Goal: Task Accomplishment & Management: Manage account settings

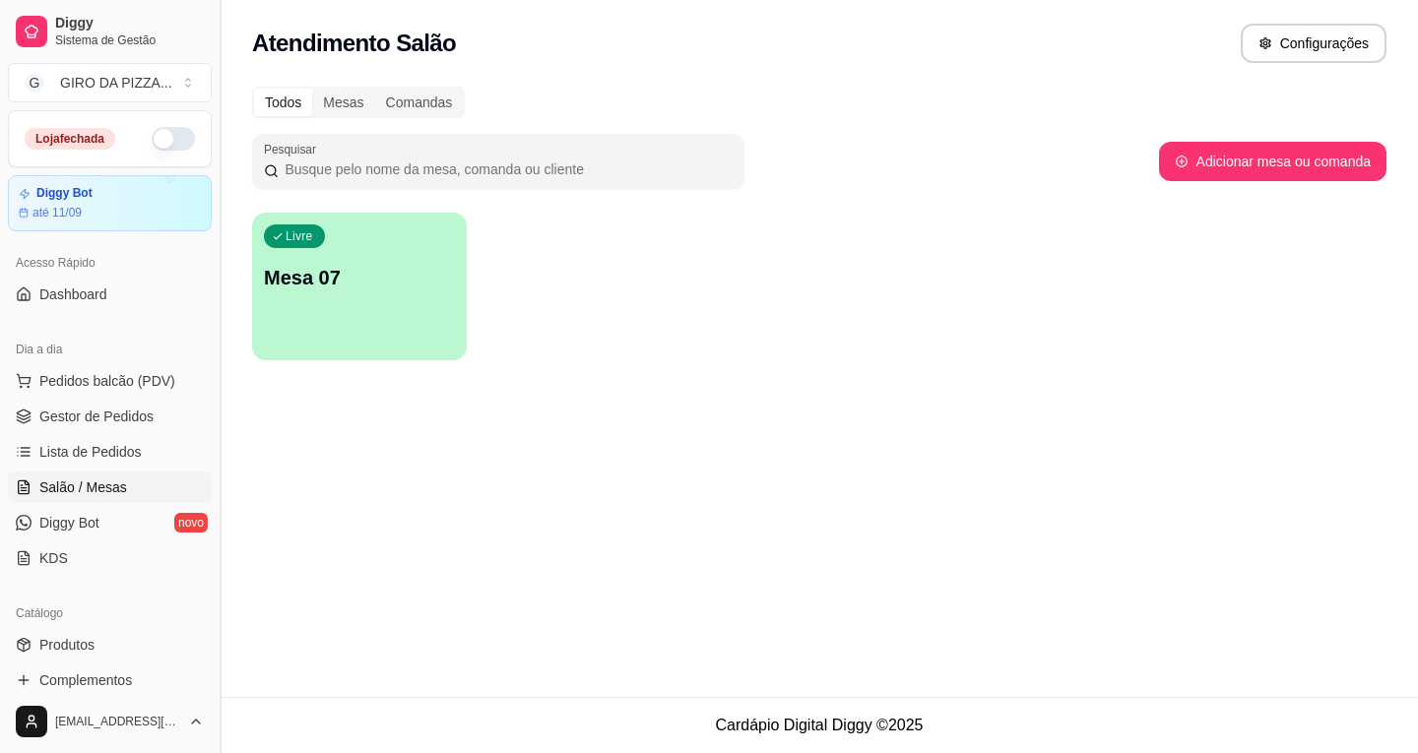
drag, startPoint x: 105, startPoint y: 448, endPoint x: 226, endPoint y: 402, distance: 129.7
click at [104, 445] on span "Lista de Pedidos" at bounding box center [90, 452] width 102 height 20
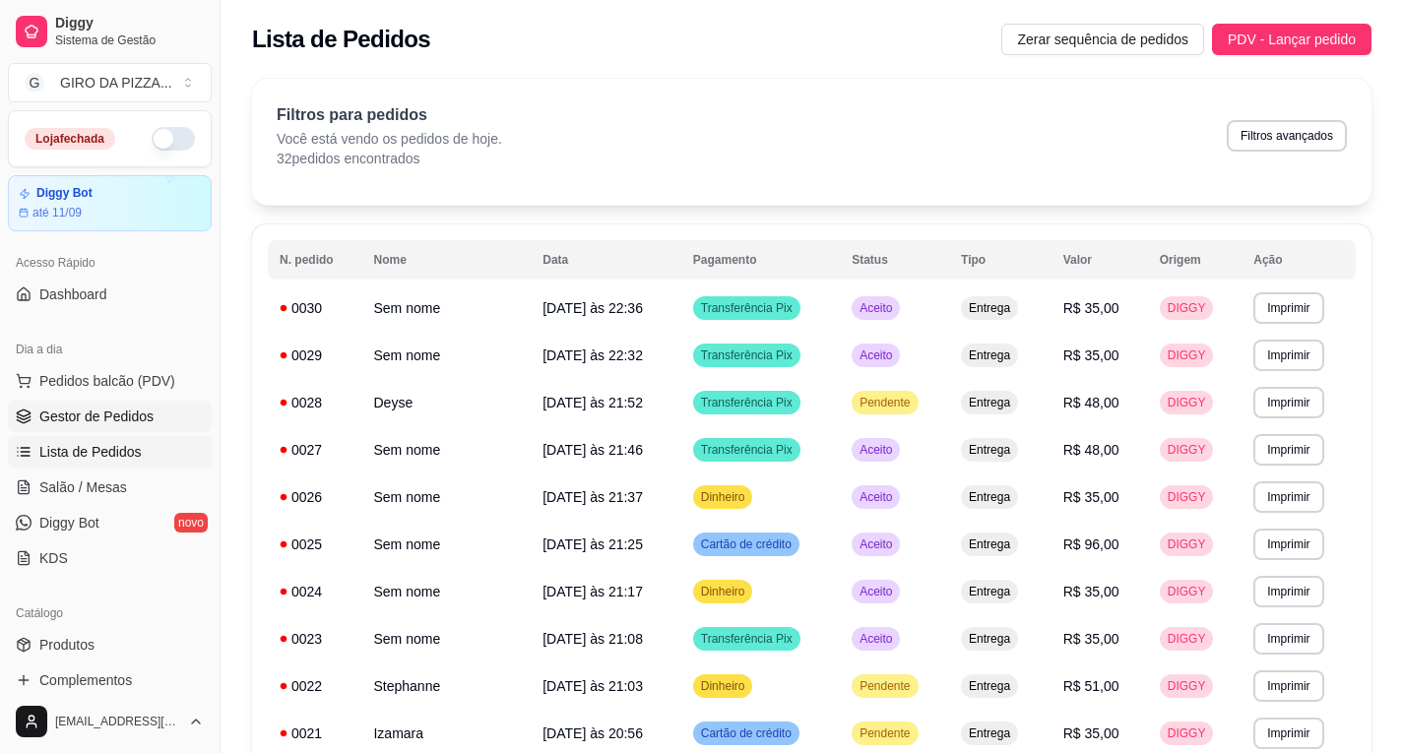
click at [105, 413] on span "Gestor de Pedidos" at bounding box center [96, 417] width 114 height 20
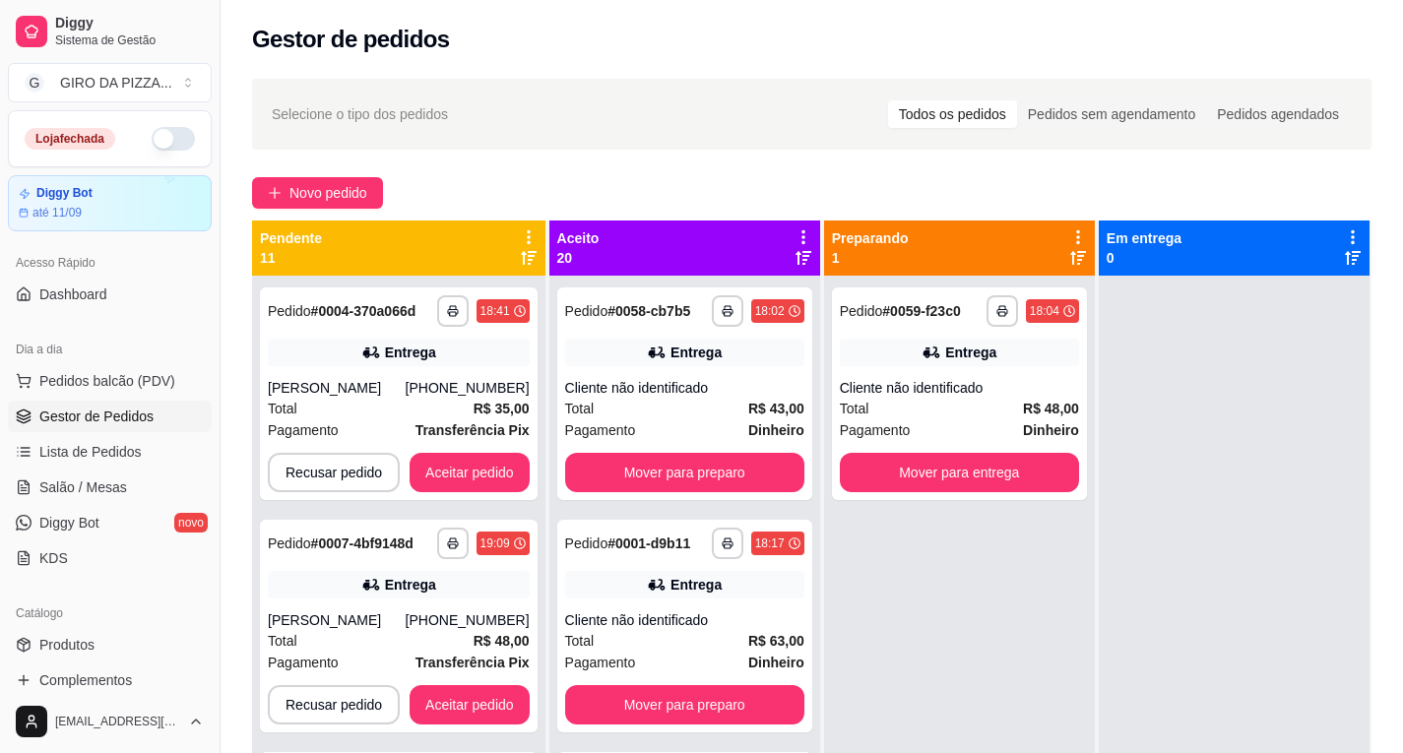
click at [1070, 234] on icon at bounding box center [1078, 237] width 18 height 18
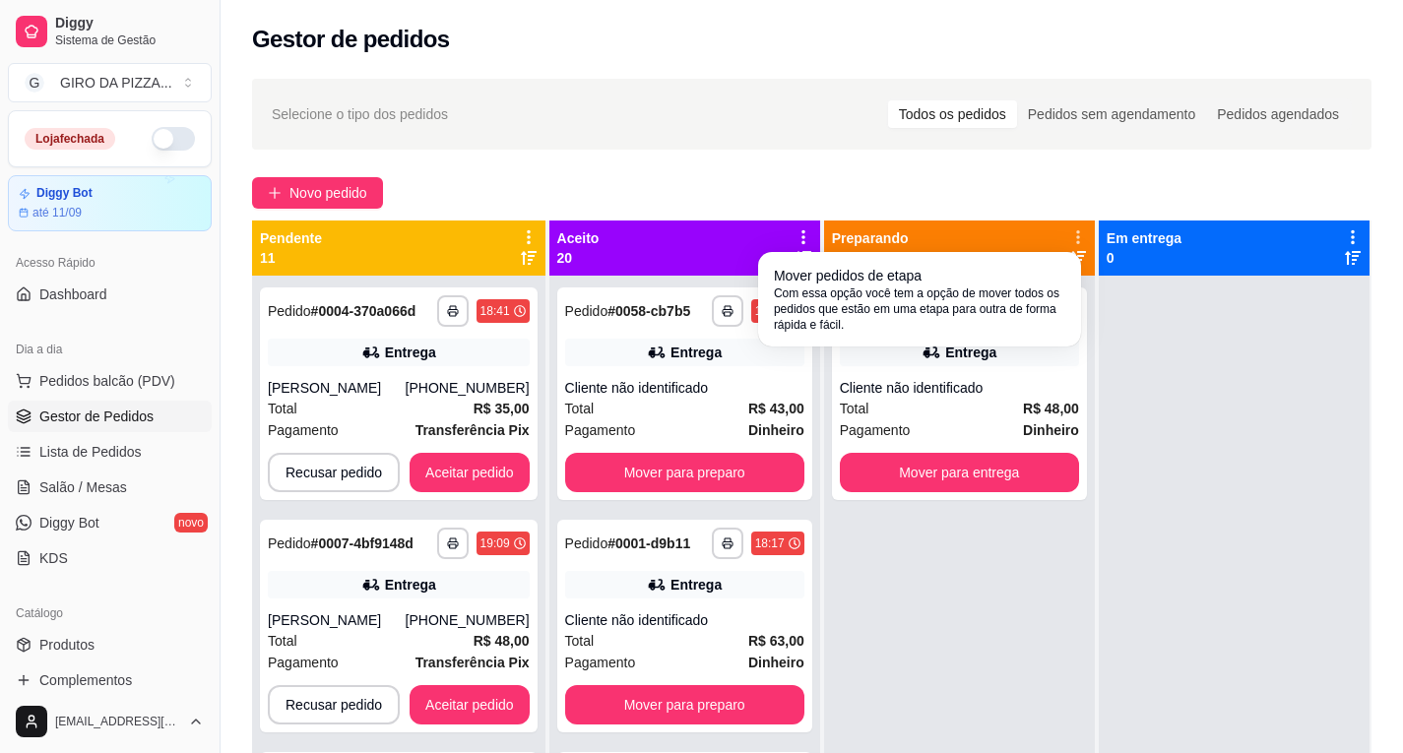
drag, startPoint x: 1006, startPoint y: 257, endPoint x: 994, endPoint y: 267, distance: 15.4
click at [1005, 261] on div "Mover pedidos de etapa Com essa opção você tem a opção de mover todos os pedido…" at bounding box center [919, 299] width 315 height 87
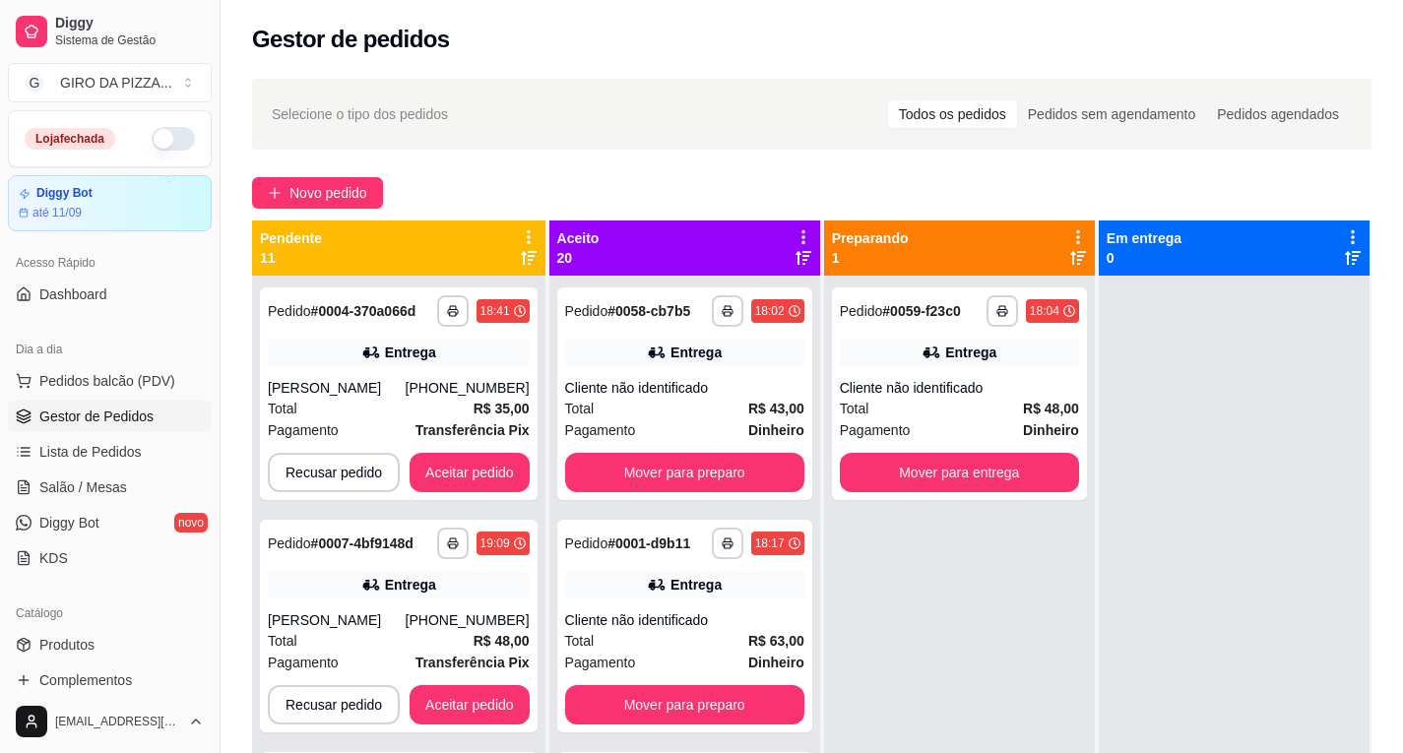
click at [1071, 231] on icon at bounding box center [1078, 237] width 18 height 18
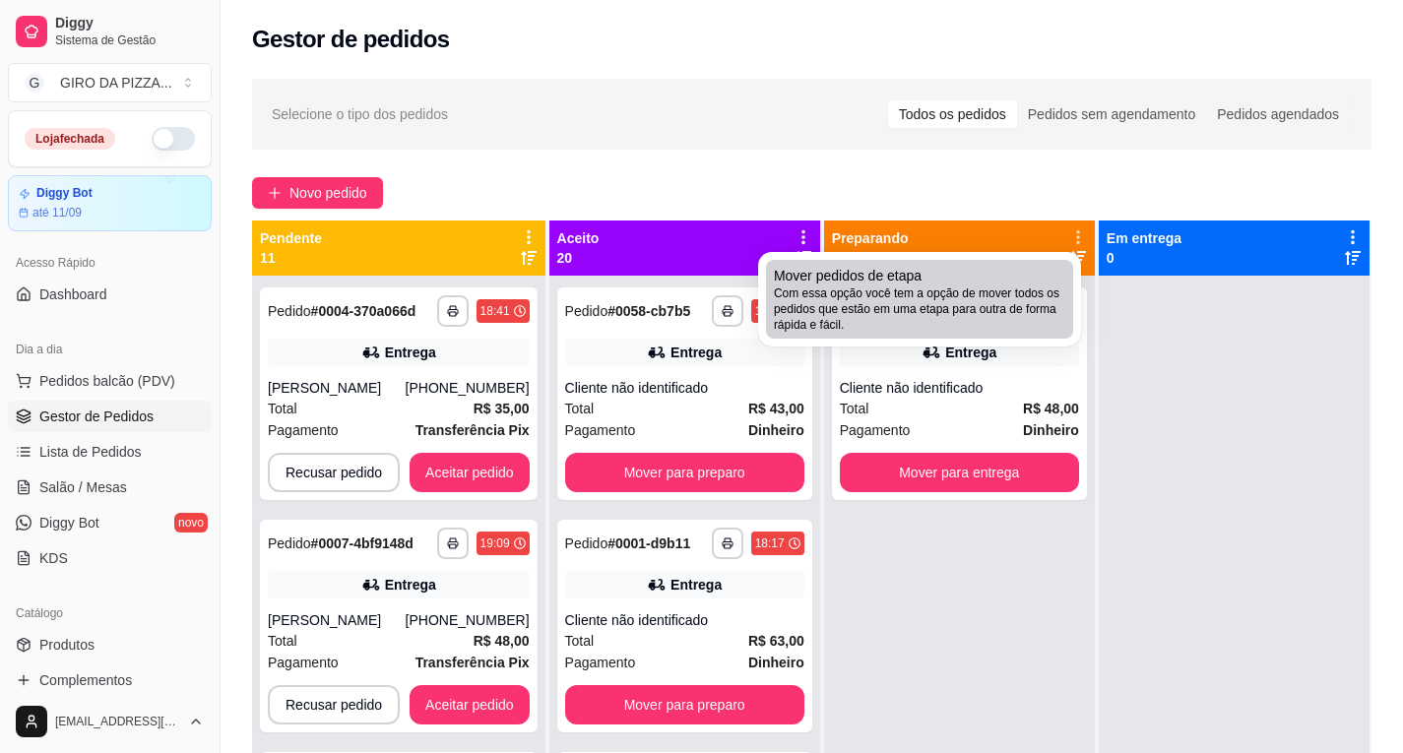
click at [950, 288] on span "Com essa opção você tem a opção de mover todos os pedidos que estão em uma etap…" at bounding box center [919, 309] width 291 height 47
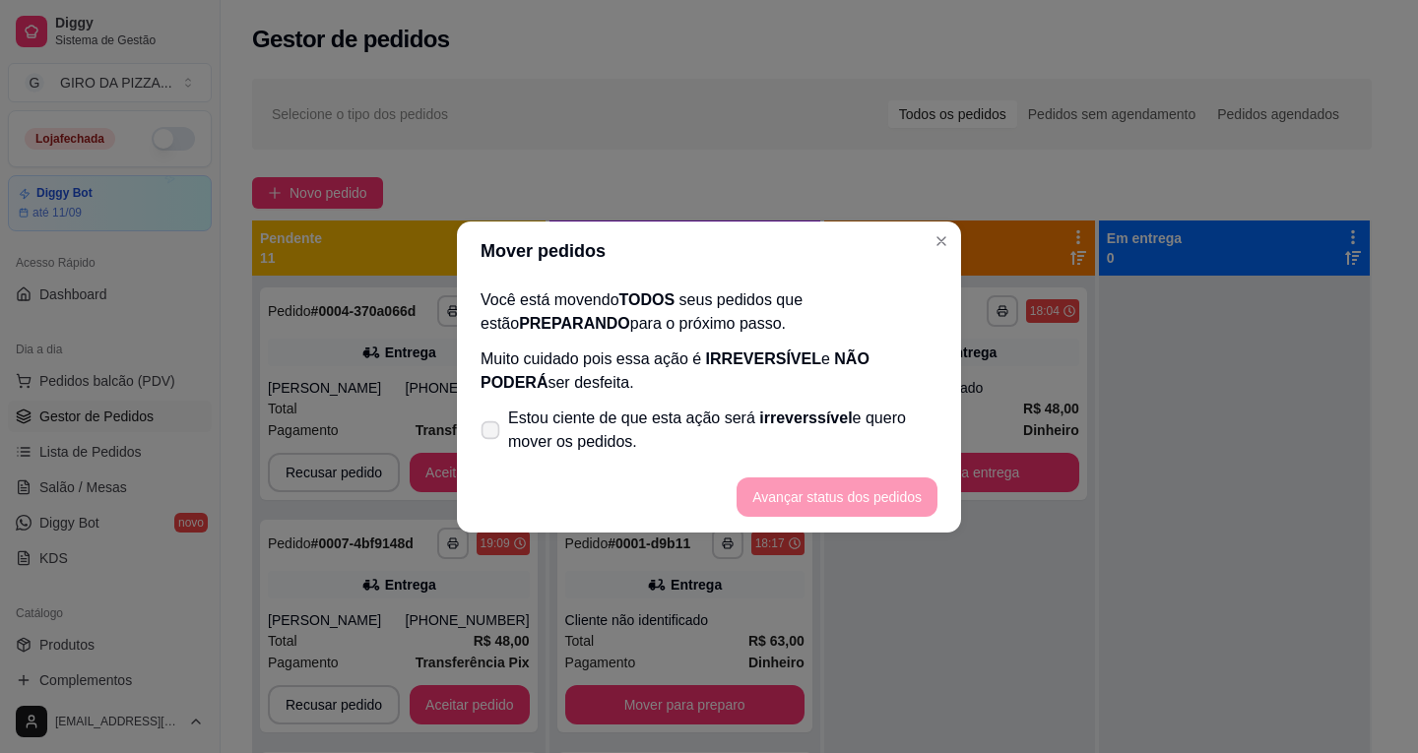
click at [613, 421] on span "Estou ciente de que esta ação será irreverssível e quero mover os pedidos." at bounding box center [722, 430] width 429 height 47
click at [492, 433] on input "Estou ciente de que esta ação será irreverssível e quero mover os pedidos." at bounding box center [486, 439] width 13 height 13
checkbox input "true"
click at [809, 500] on button "Avançar status dos pedidos" at bounding box center [837, 497] width 201 height 39
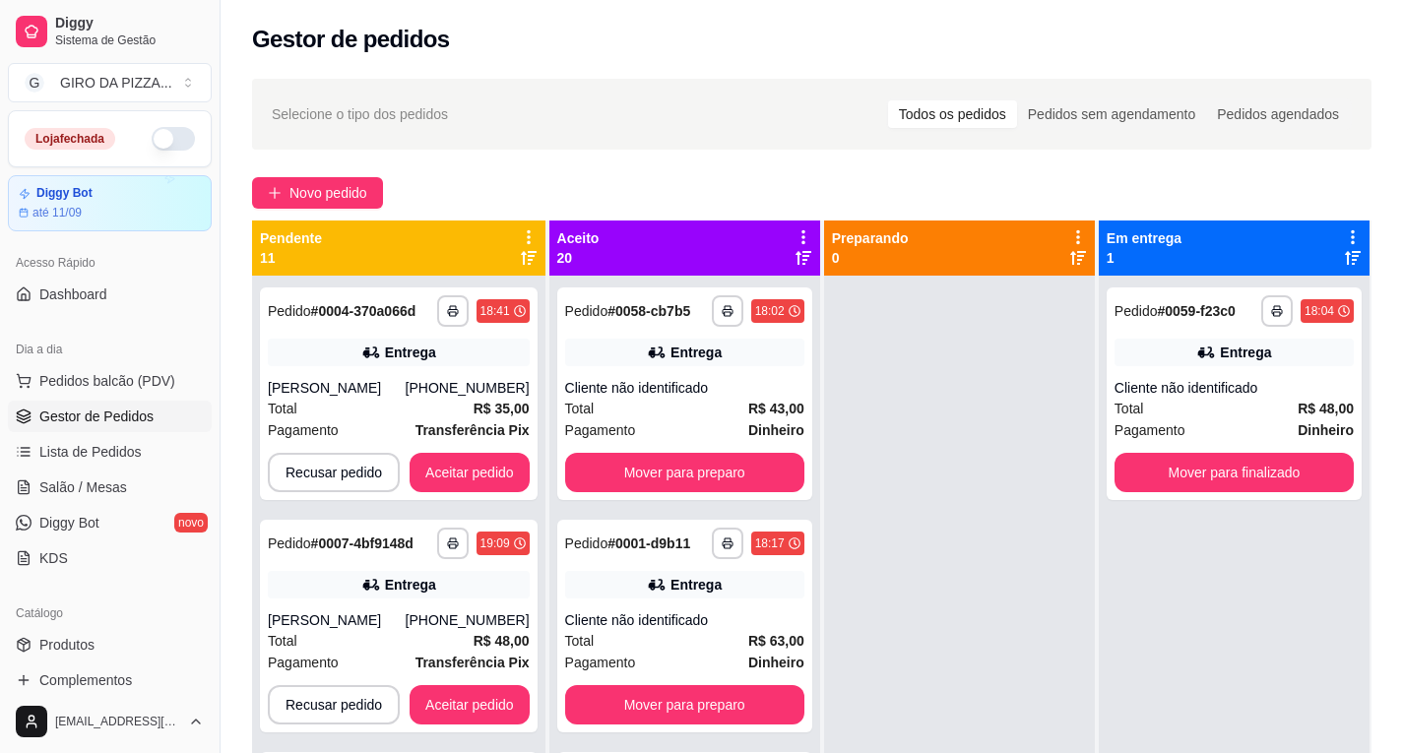
click at [802, 229] on icon at bounding box center [804, 237] width 18 height 18
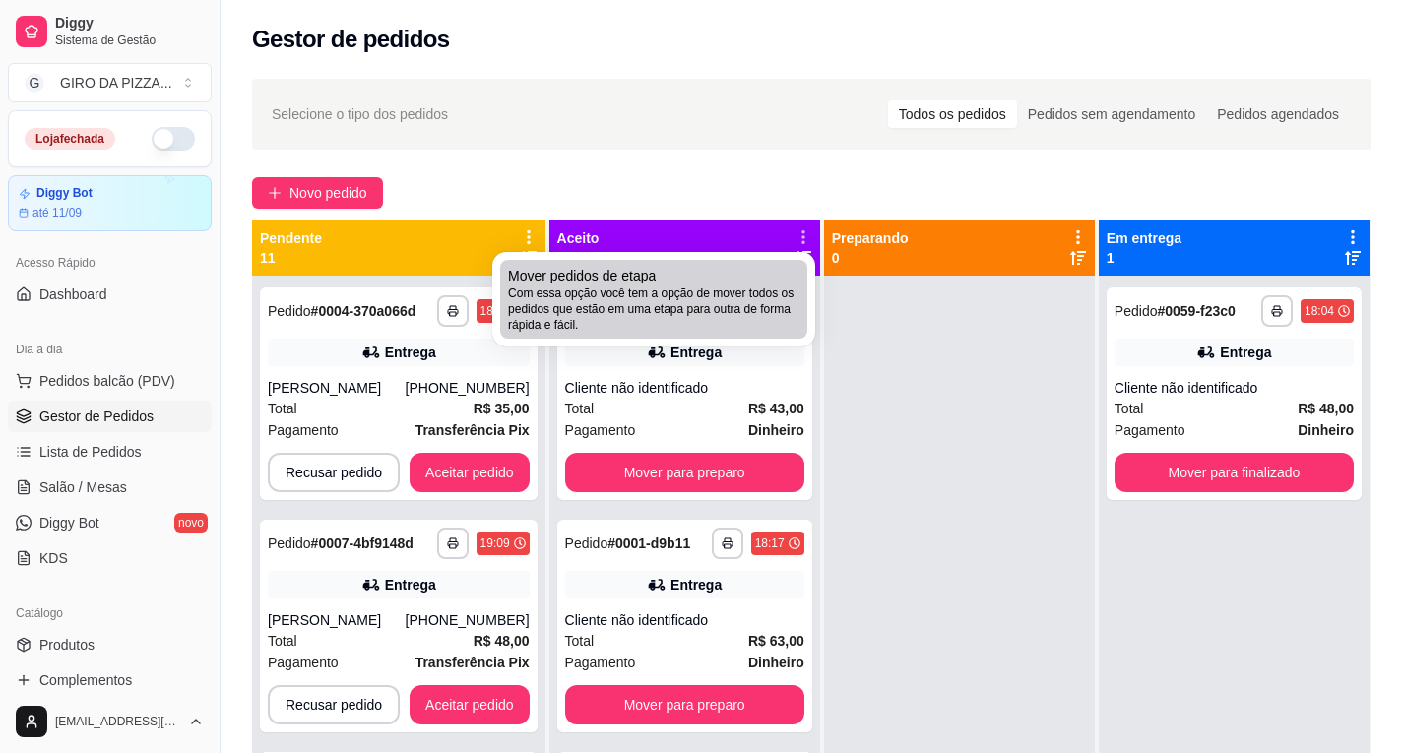
click at [730, 274] on div "Mover pedidos de etapa Com essa opção você tem a opção de mover todos os pedido…" at bounding box center [653, 299] width 291 height 67
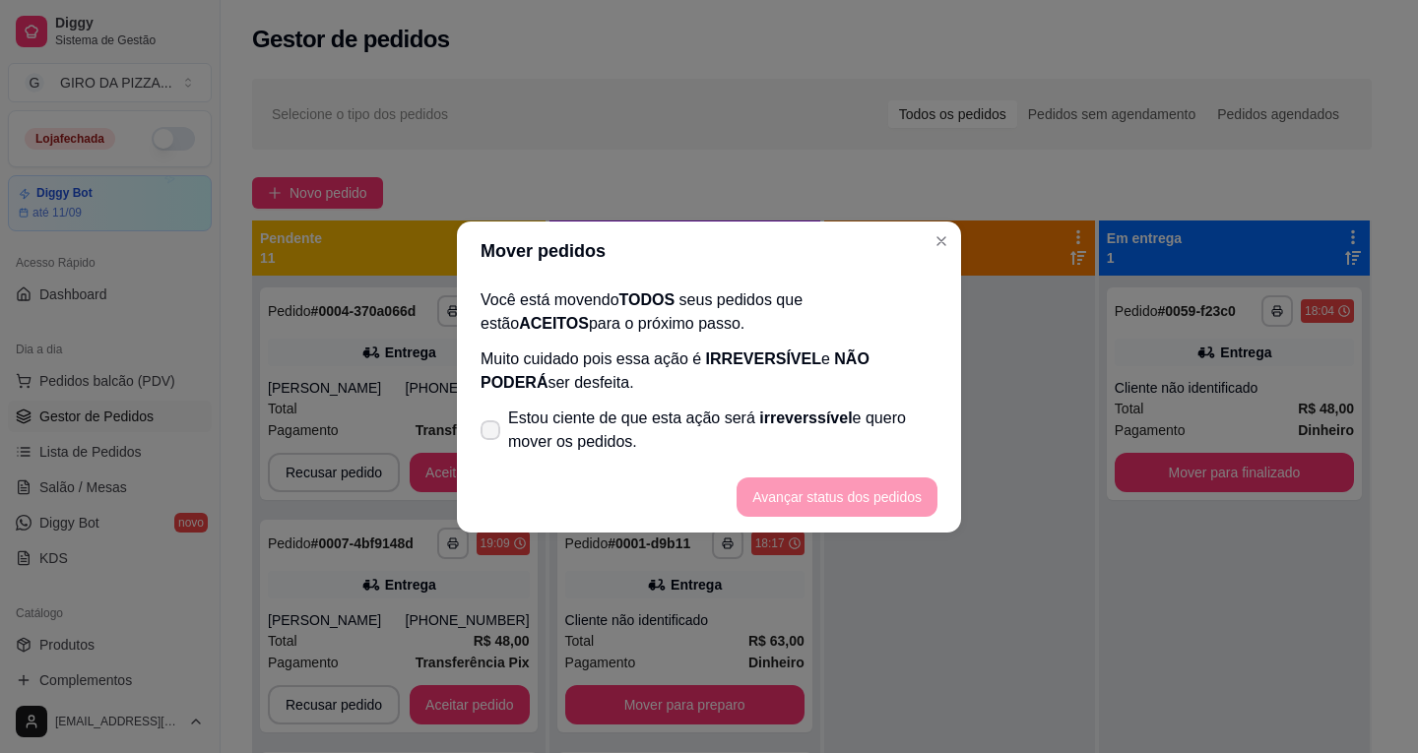
click at [502, 420] on label "Estou ciente de que esta ação será irreverssível e quero mover os pedidos." at bounding box center [709, 430] width 473 height 63
click at [492, 433] on input "Estou ciente de que esta ação será irreverssível e quero mover os pedidos." at bounding box center [486, 439] width 13 height 13
checkbox input "true"
click at [844, 494] on button "Avançar status dos pedidos" at bounding box center [837, 497] width 201 height 39
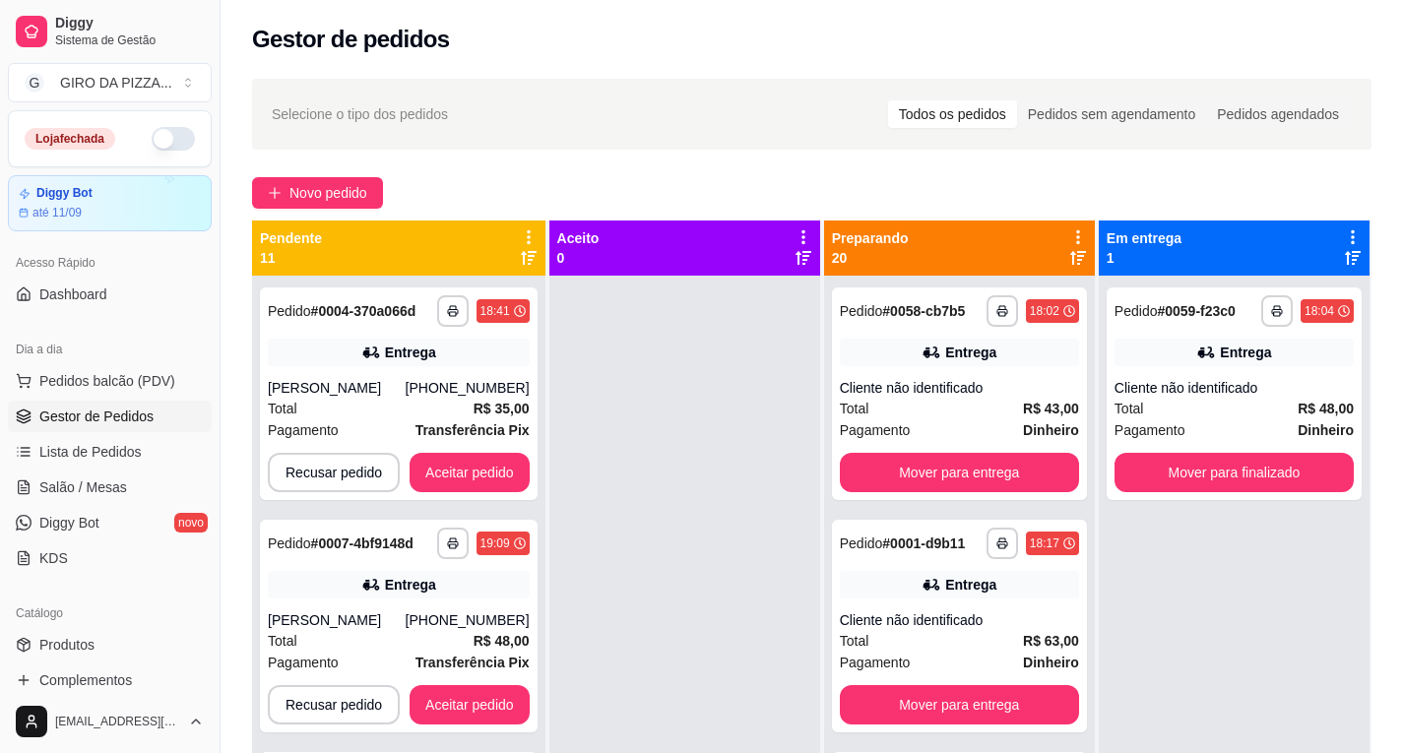
click at [537, 237] on icon at bounding box center [529, 237] width 18 height 18
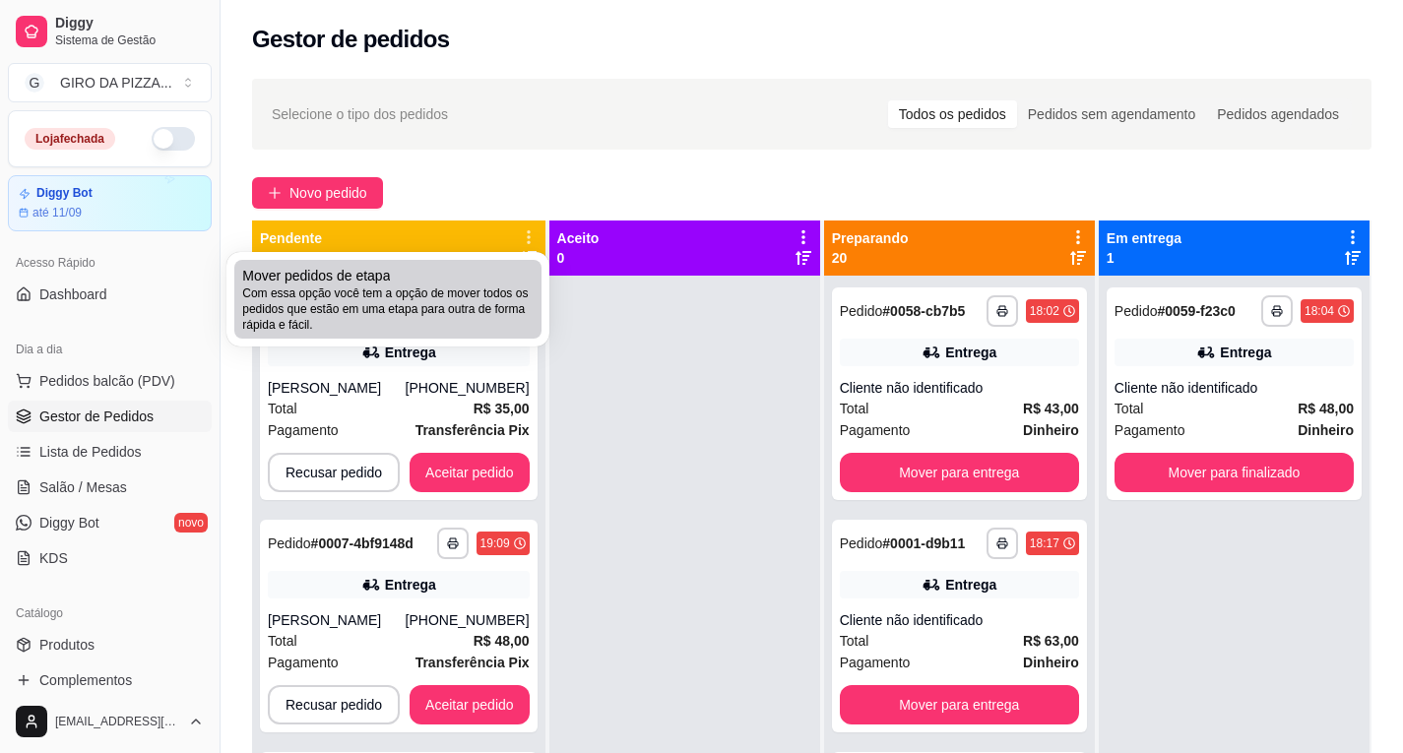
click at [524, 281] on div "Mover pedidos de etapa Com essa opção você tem a opção de mover todos os pedido…" at bounding box center [387, 299] width 291 height 67
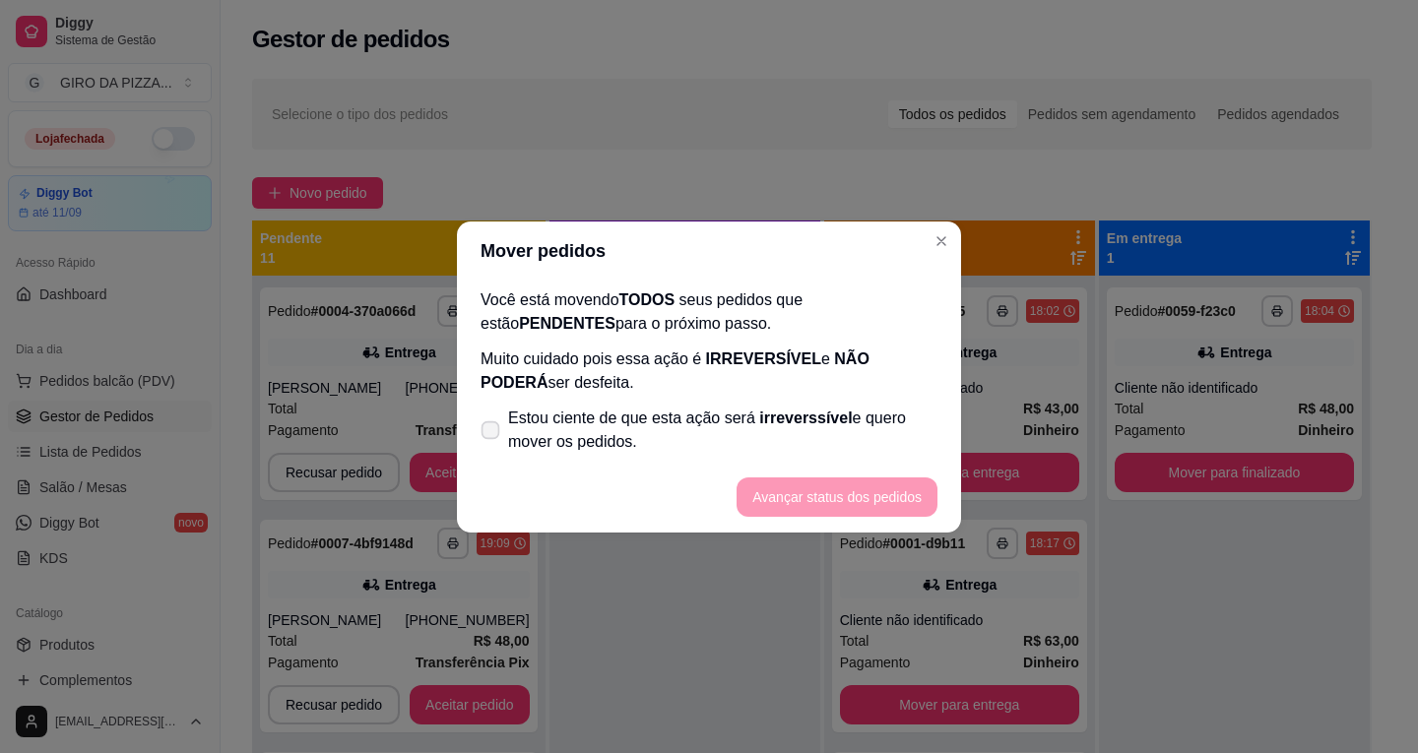
click at [510, 427] on span "Estou ciente de que esta ação será irreverssível e quero mover os pedidos." at bounding box center [722, 430] width 429 height 47
click at [492, 433] on input "Estou ciente de que esta ação será irreverssível e quero mover os pedidos." at bounding box center [486, 439] width 13 height 13
checkbox input "true"
click at [778, 478] on button "Avançar status dos pedidos" at bounding box center [836, 497] width 195 height 38
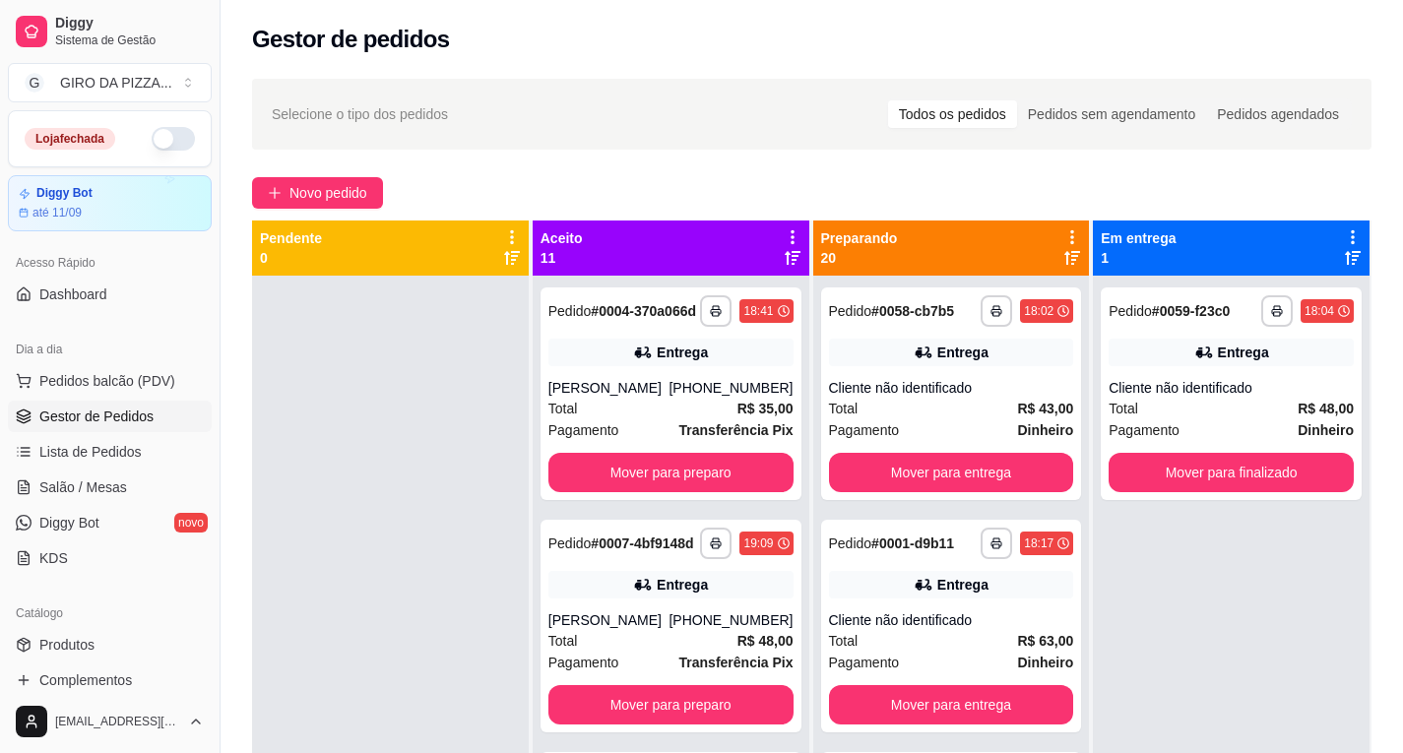
click at [1064, 224] on div "Preparando 20" at bounding box center [951, 248] width 277 height 55
click at [1344, 239] on icon at bounding box center [1353, 237] width 18 height 18
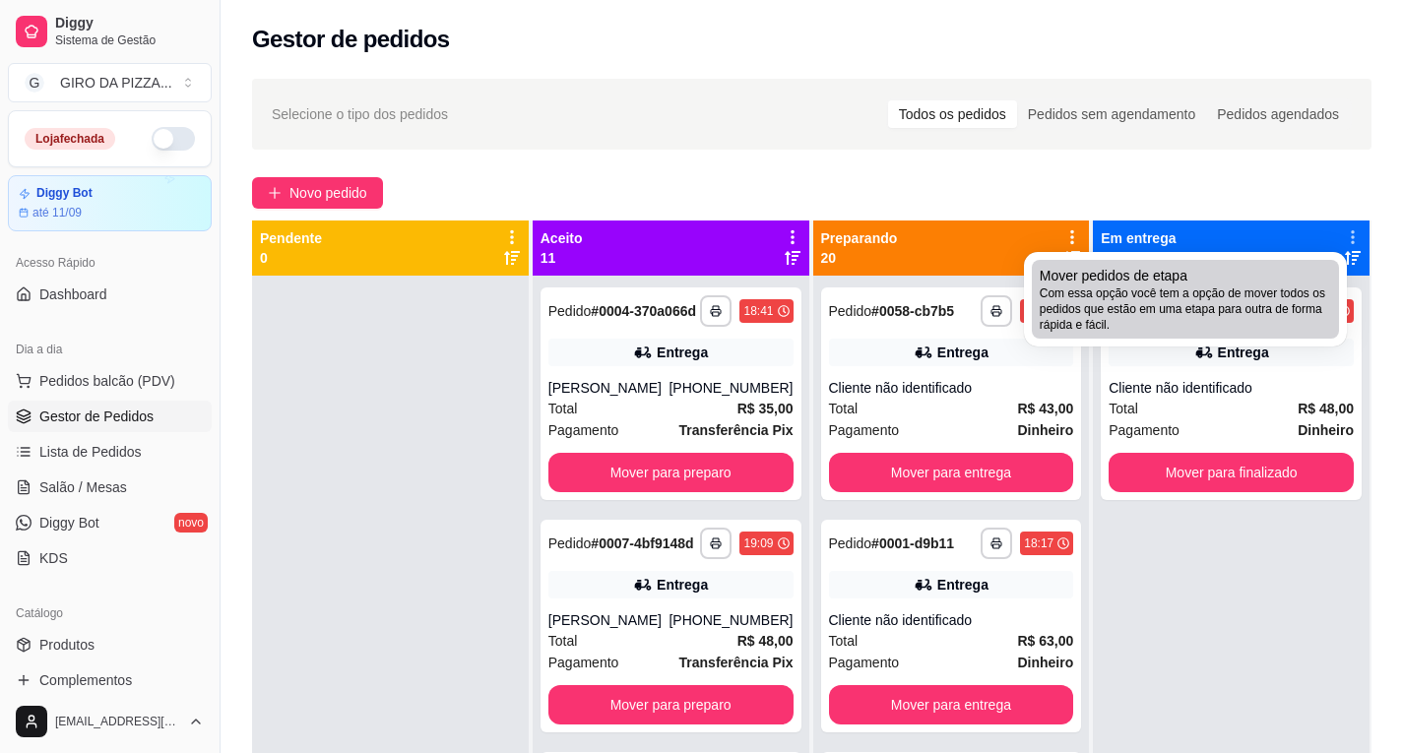
click at [1251, 266] on div "Mover pedidos de etapa Com essa opção você tem a opção de mover todos os pedido…" at bounding box center [1185, 299] width 291 height 67
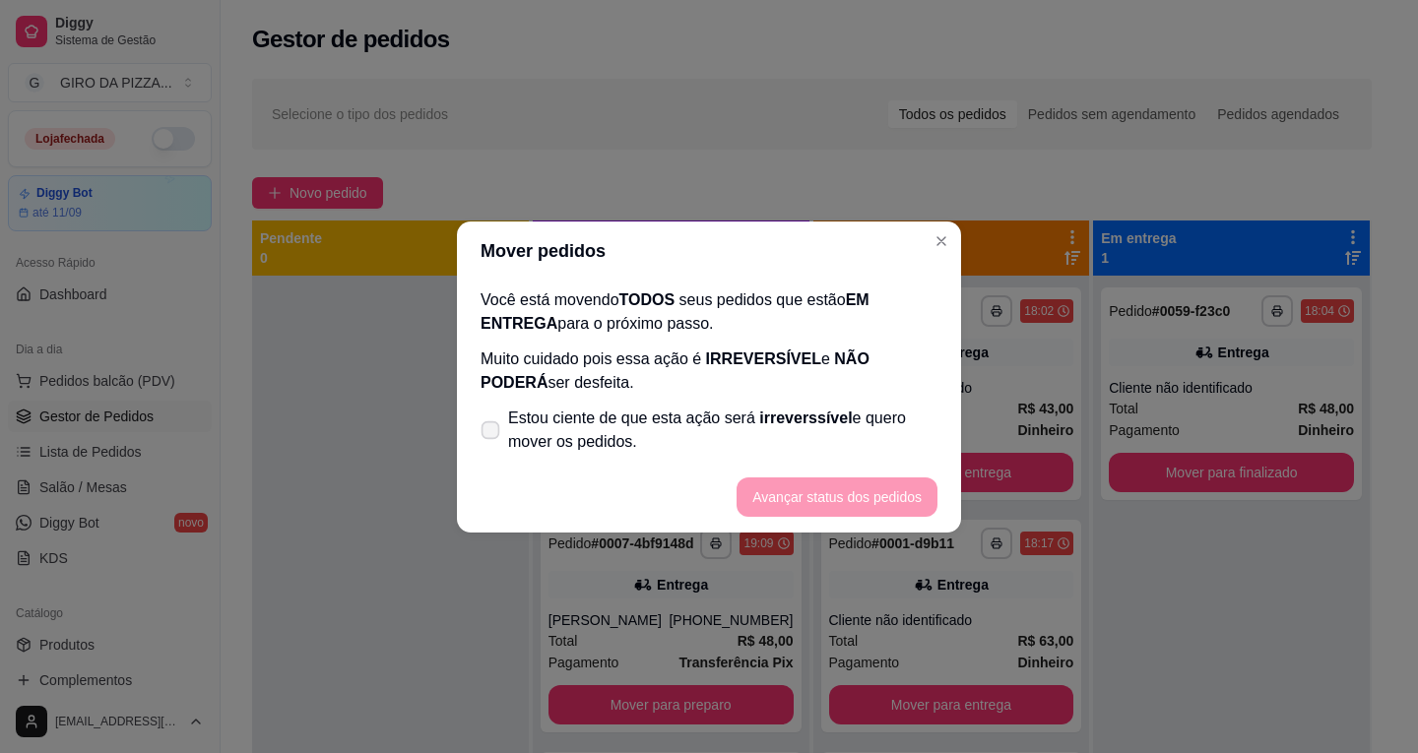
click at [590, 404] on label "Estou ciente de que esta ação será irreverssível e quero mover os pedidos." at bounding box center [709, 430] width 473 height 63
click at [492, 433] on input "Estou ciente de que esta ação será irreverssível e quero mover os pedidos." at bounding box center [486, 439] width 13 height 13
checkbox input "true"
click at [776, 485] on button "Avançar status dos pedidos" at bounding box center [836, 497] width 195 height 38
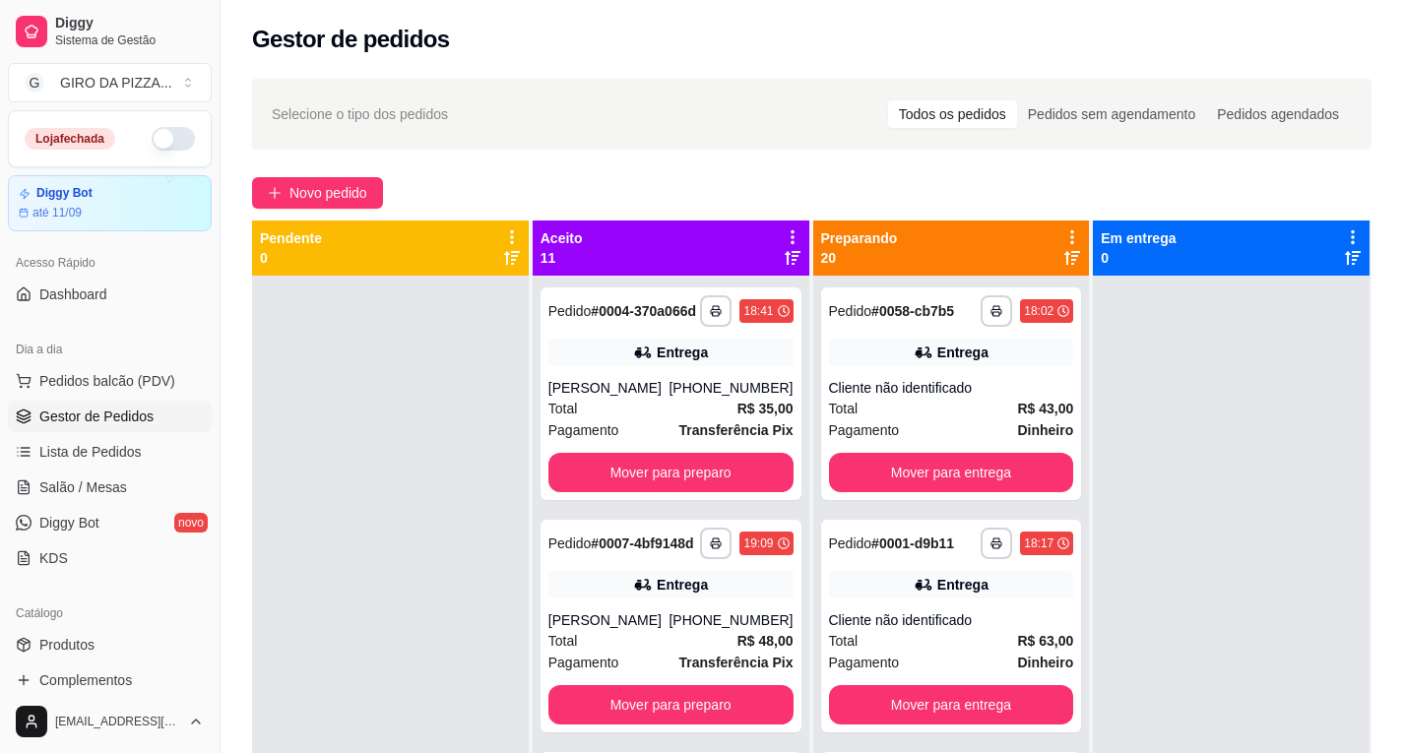
click at [1063, 231] on icon at bounding box center [1072, 237] width 18 height 18
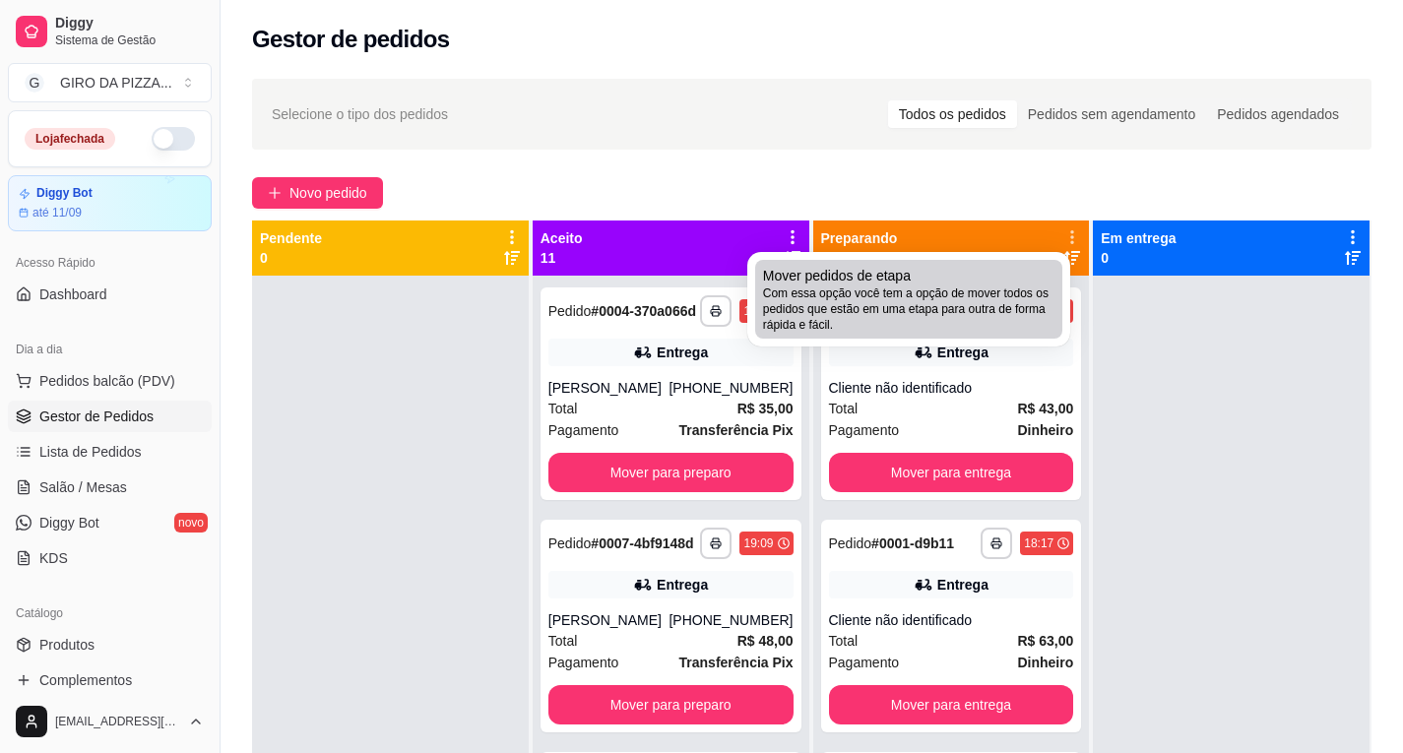
click at [1021, 278] on div "Mover pedidos de etapa Com essa opção você tem a opção de mover todos os pedido…" at bounding box center [908, 299] width 291 height 67
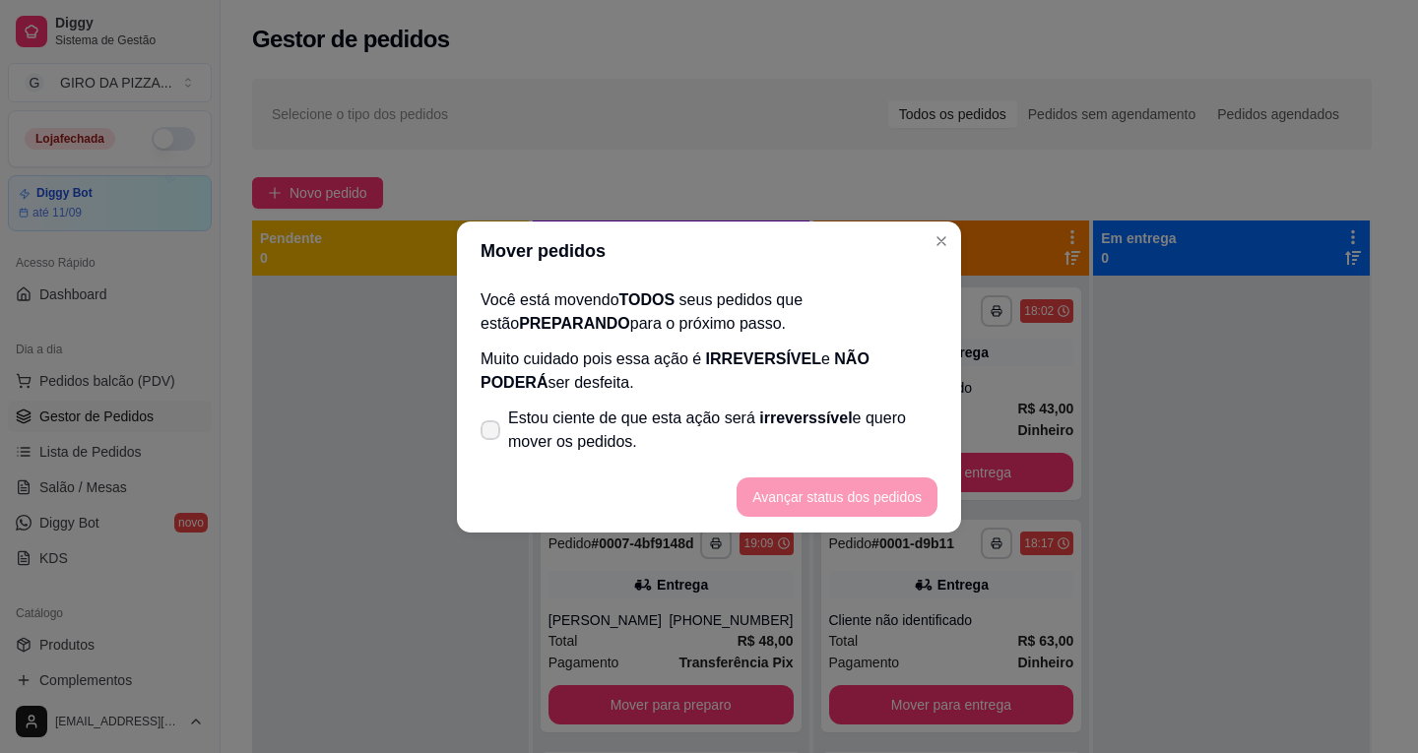
click at [613, 424] on span "Estou ciente de que esta ação será irreverssível e quero mover os pedidos." at bounding box center [722, 430] width 429 height 47
click at [492, 433] on input "Estou ciente de que esta ação será irreverssível e quero mover os pedidos." at bounding box center [486, 439] width 13 height 13
checkbox input "true"
click at [819, 495] on button "Avançar status dos pedidos" at bounding box center [836, 497] width 195 height 38
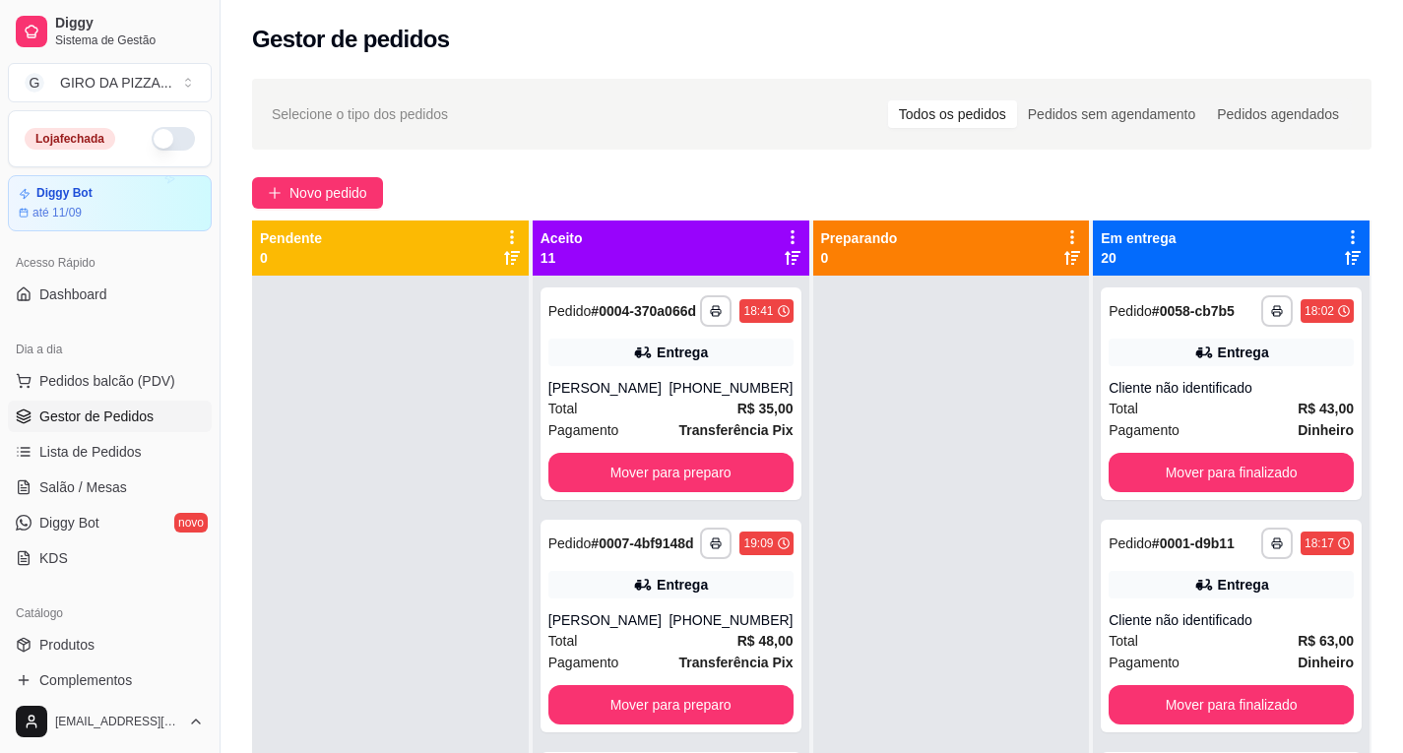
click at [786, 224] on div "Aceito 11" at bounding box center [671, 248] width 277 height 55
click at [784, 233] on icon at bounding box center [793, 237] width 18 height 18
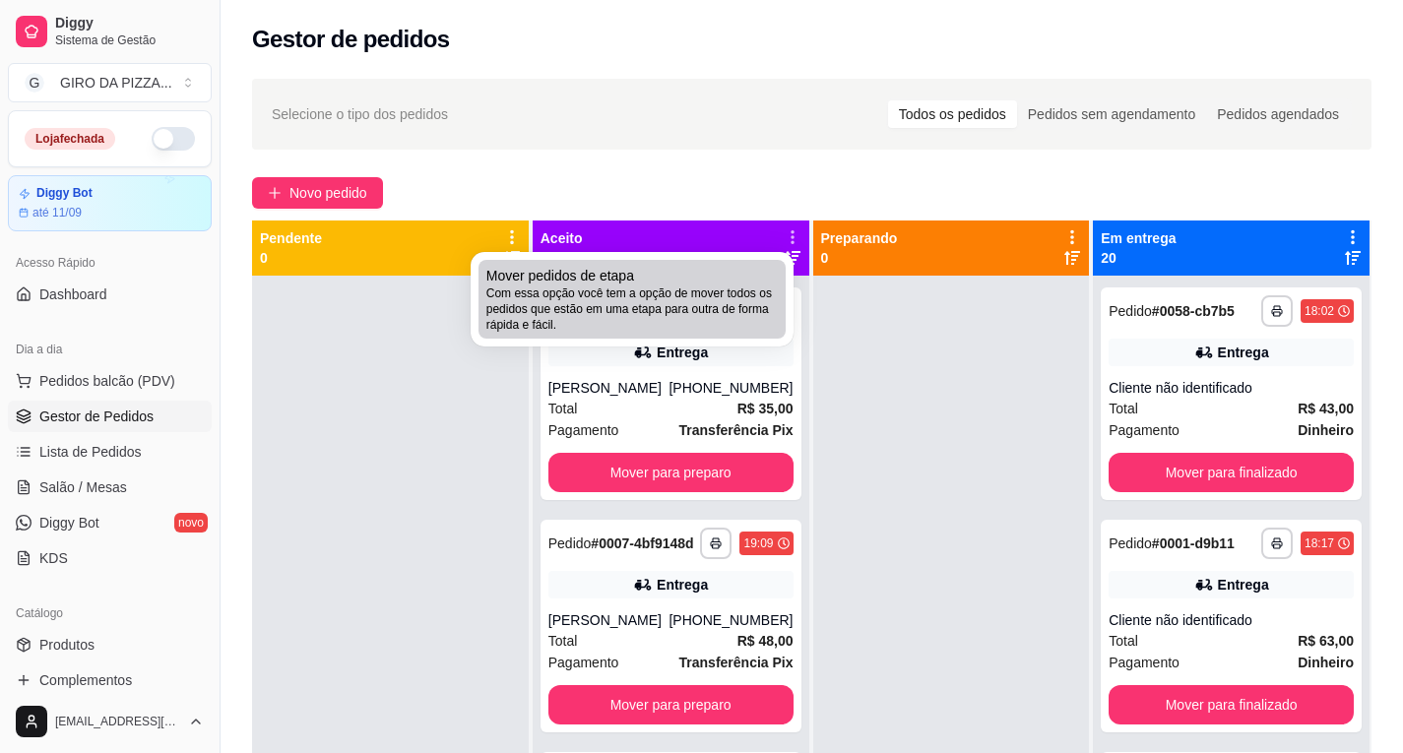
click at [741, 308] on span "Com essa opção você tem a opção de mover todos os pedidos que estão em uma etap…" at bounding box center [631, 309] width 291 height 47
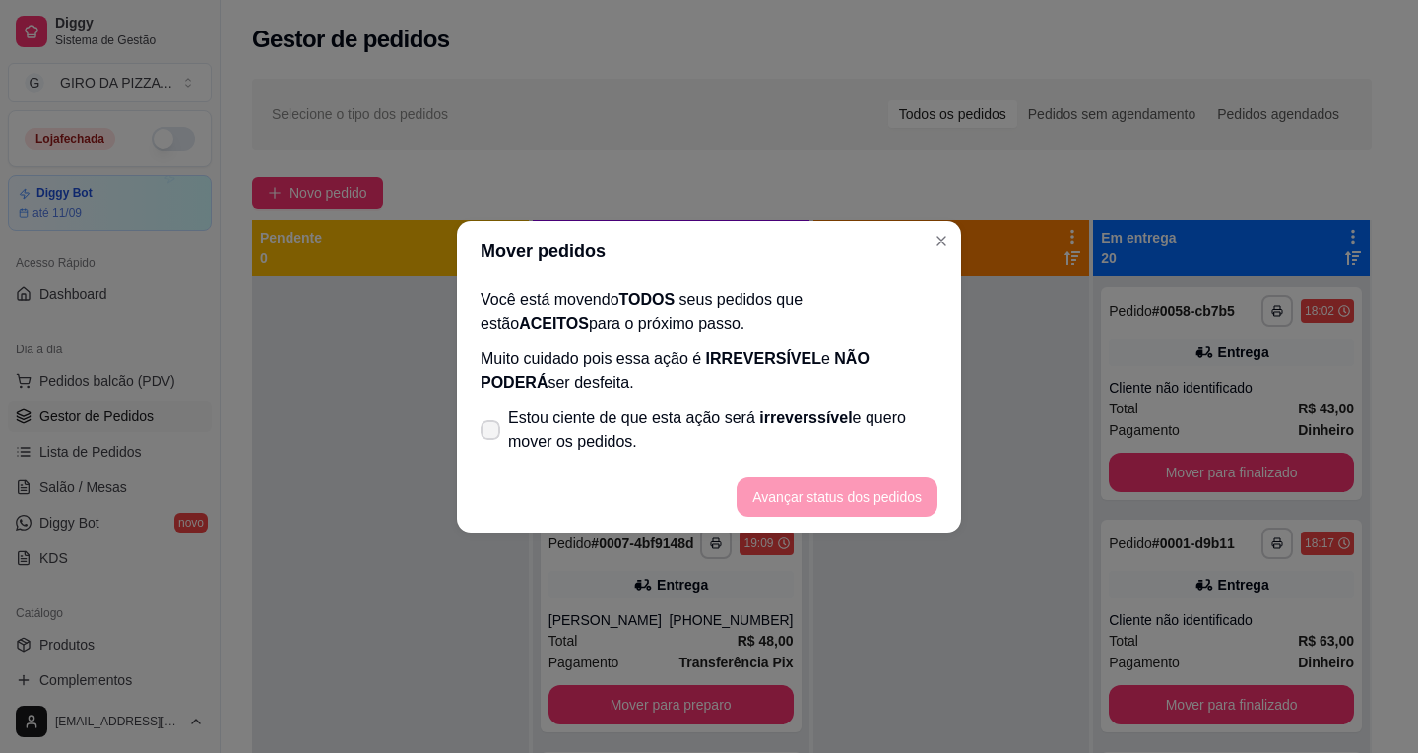
click at [527, 428] on span "Estou ciente de que esta ação será irreverssível e quero mover os pedidos." at bounding box center [722, 430] width 429 height 47
click at [492, 433] on input "Estou ciente de que esta ação será irreverssível e quero mover os pedidos." at bounding box center [486, 439] width 13 height 13
checkbox input "true"
click at [800, 494] on button "Avançar status dos pedidos" at bounding box center [837, 497] width 201 height 39
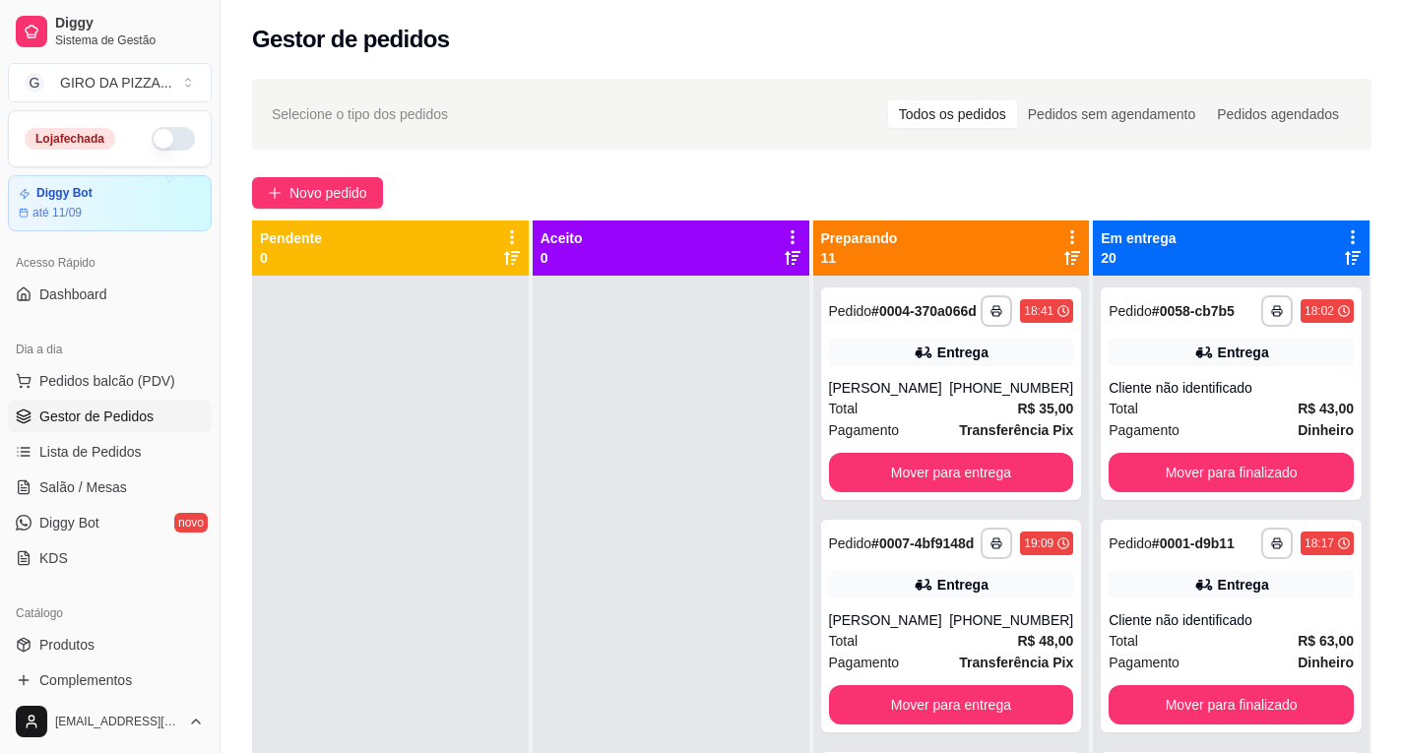
click at [1344, 231] on icon at bounding box center [1353, 237] width 18 height 18
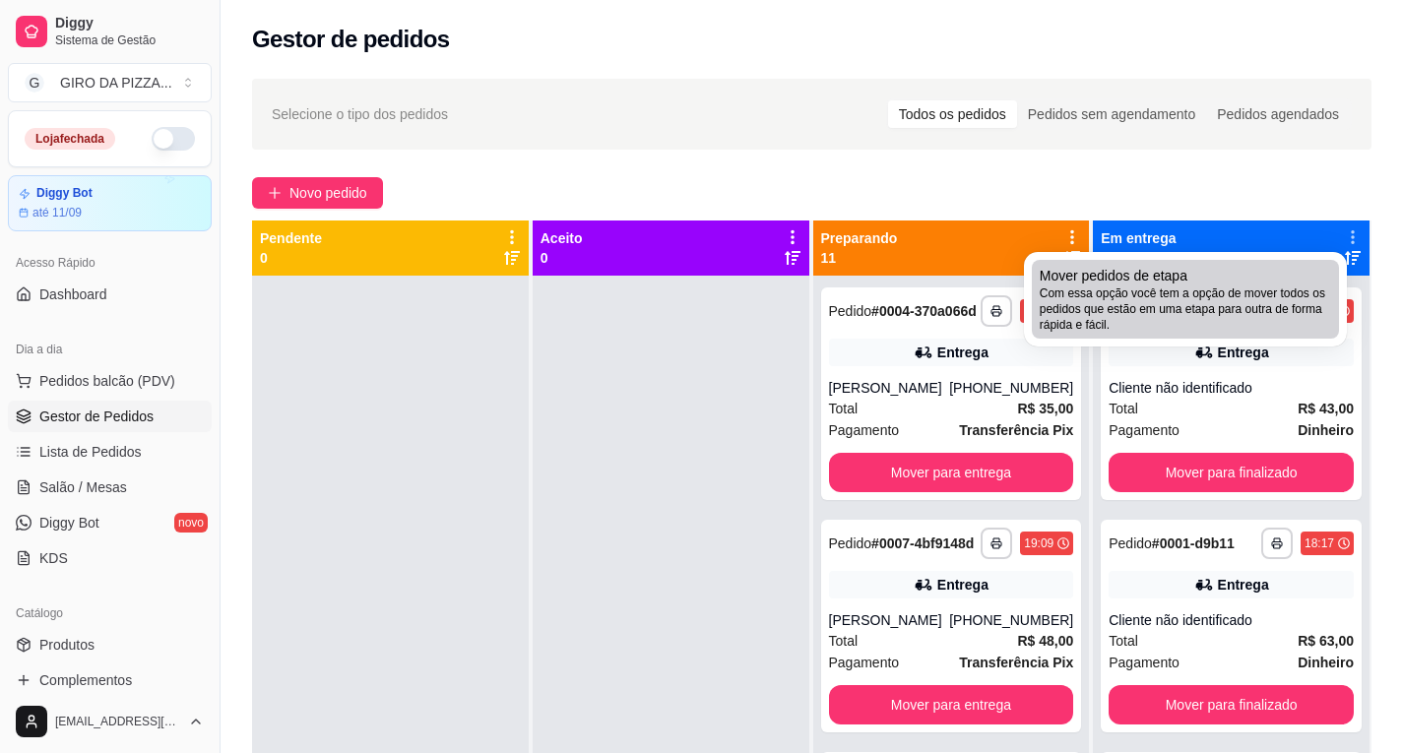
click at [1279, 264] on li "Mover pedidos de etapa Com essa opção você tem a opção de mover todos os pedido…" at bounding box center [1185, 299] width 307 height 79
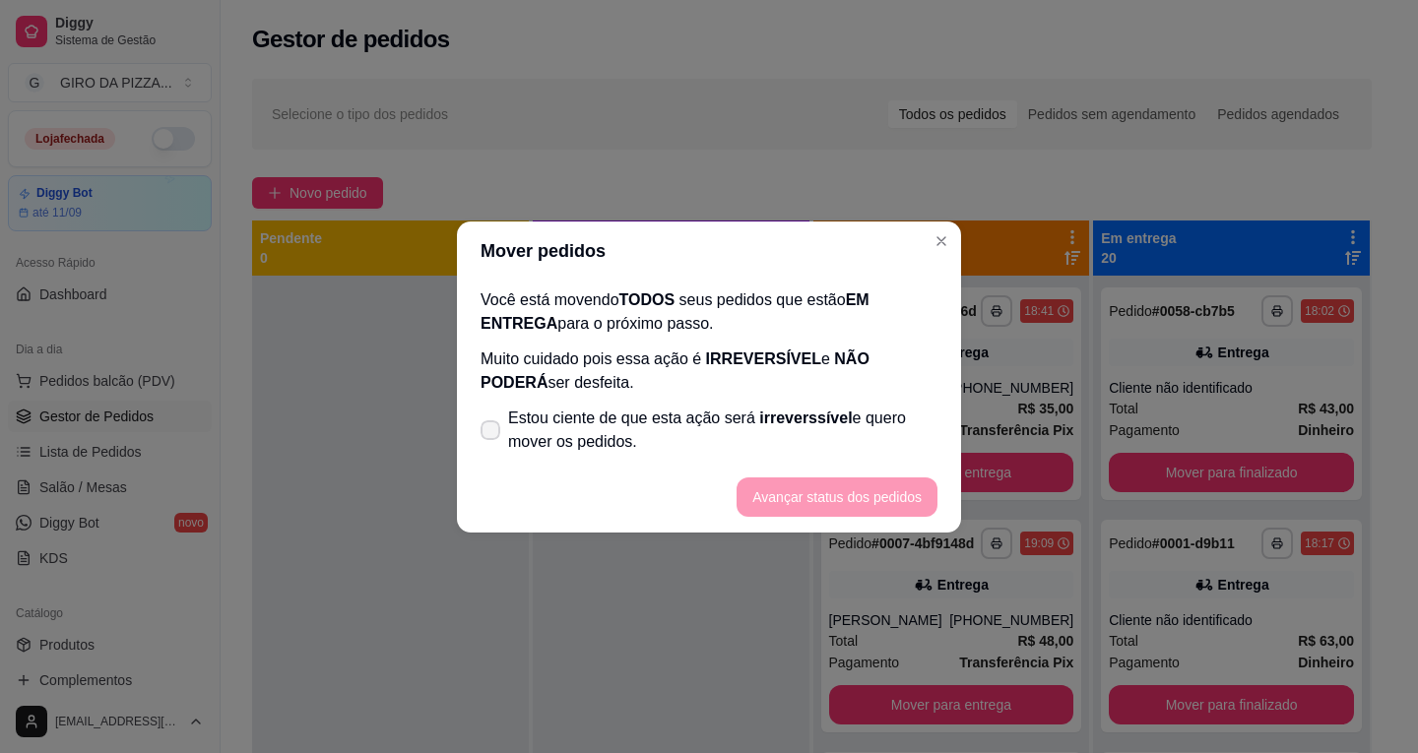
click at [548, 437] on span "Estou ciente de que esta ação será irreverssível e quero mover os pedidos." at bounding box center [722, 430] width 429 height 47
click at [492, 437] on input "Estou ciente de que esta ação será irreverssível e quero mover os pedidos." at bounding box center [486, 439] width 13 height 13
checkbox input "true"
click at [868, 510] on button "Avançar status dos pedidos" at bounding box center [837, 497] width 201 height 39
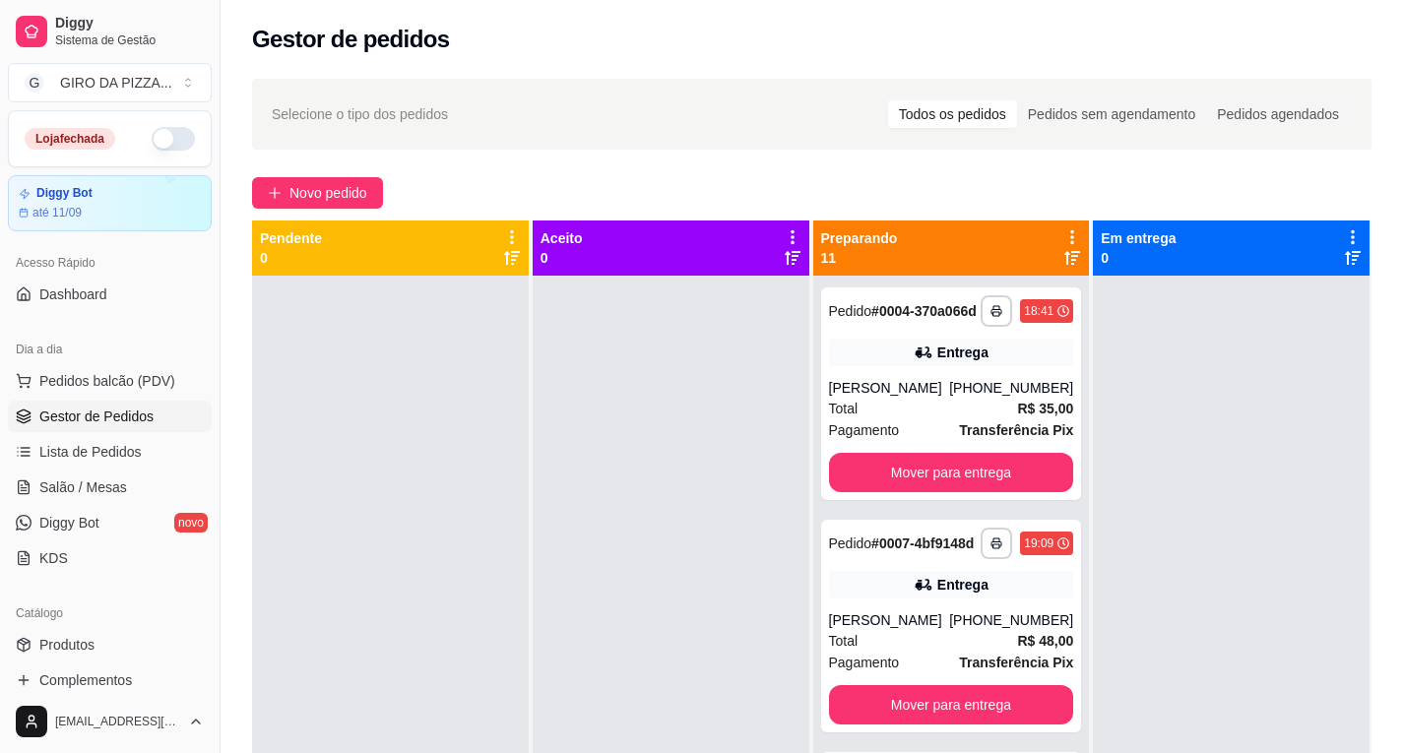
click at [1066, 231] on icon at bounding box center [1072, 237] width 18 height 18
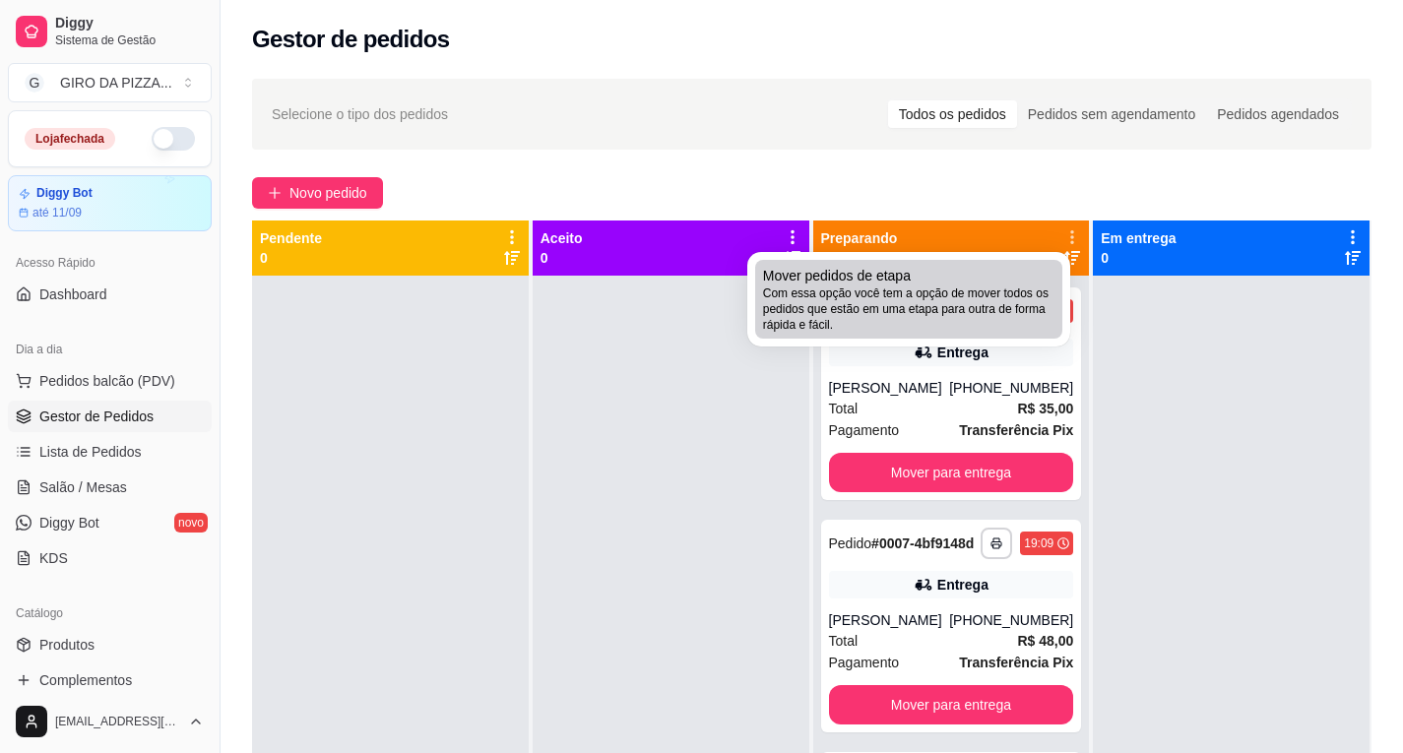
click at [1011, 267] on div "Mover pedidos de etapa Com essa opção você tem a opção de mover todos os pedido…" at bounding box center [908, 299] width 291 height 67
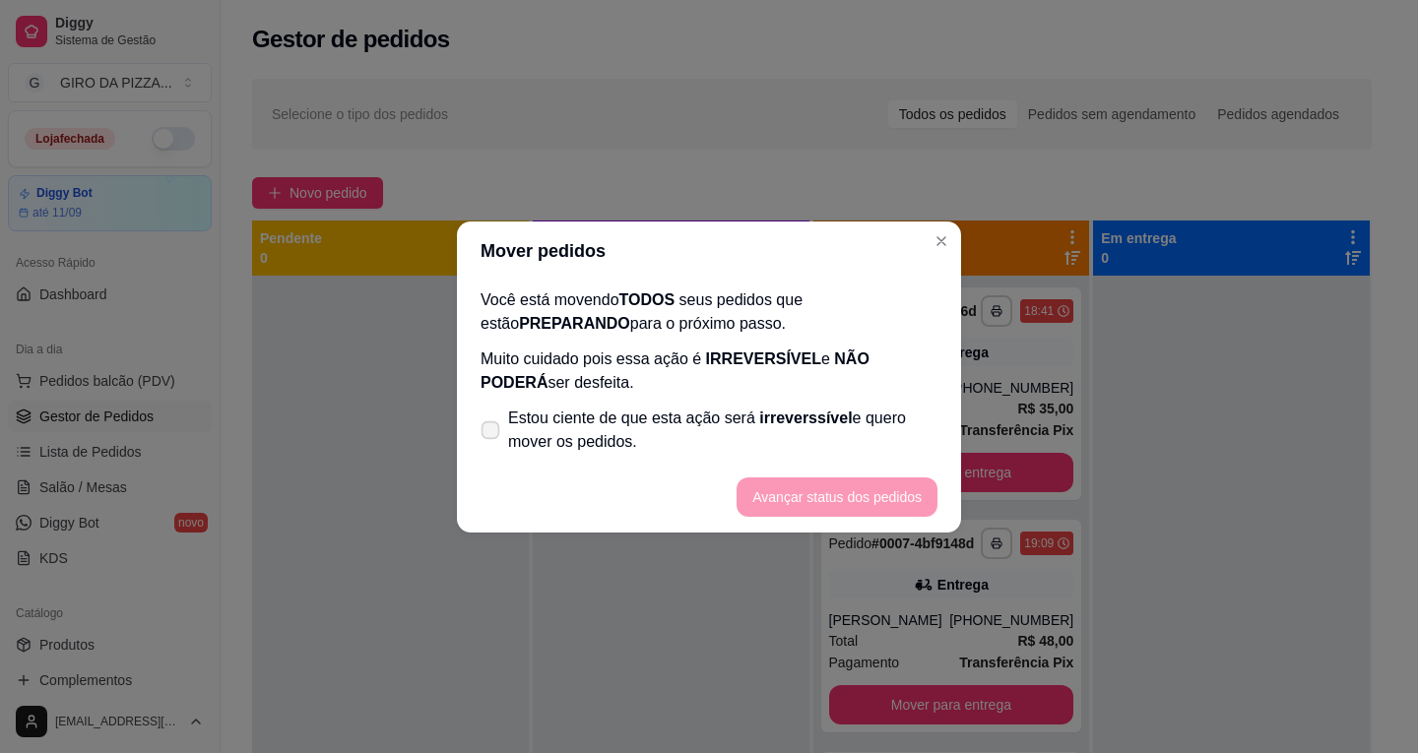
click at [515, 413] on span "Estou ciente de que esta ação será irreverssível e quero mover os pedidos." at bounding box center [722, 430] width 429 height 47
click at [492, 433] on input "Estou ciente de que esta ação será irreverssível e quero mover os pedidos." at bounding box center [486, 439] width 13 height 13
checkbox input "true"
click at [788, 484] on button "Avançar status dos pedidos" at bounding box center [837, 497] width 201 height 39
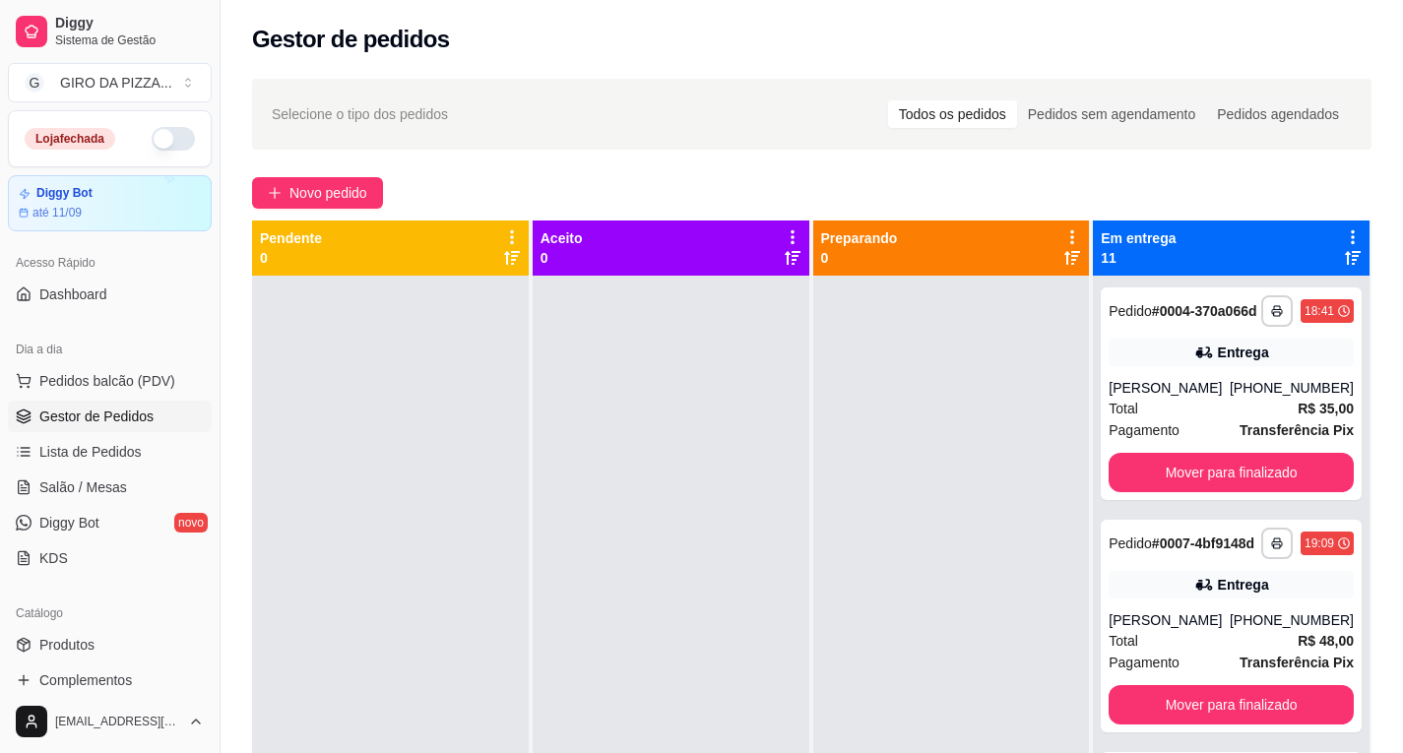
click at [1344, 234] on icon at bounding box center [1353, 237] width 18 height 18
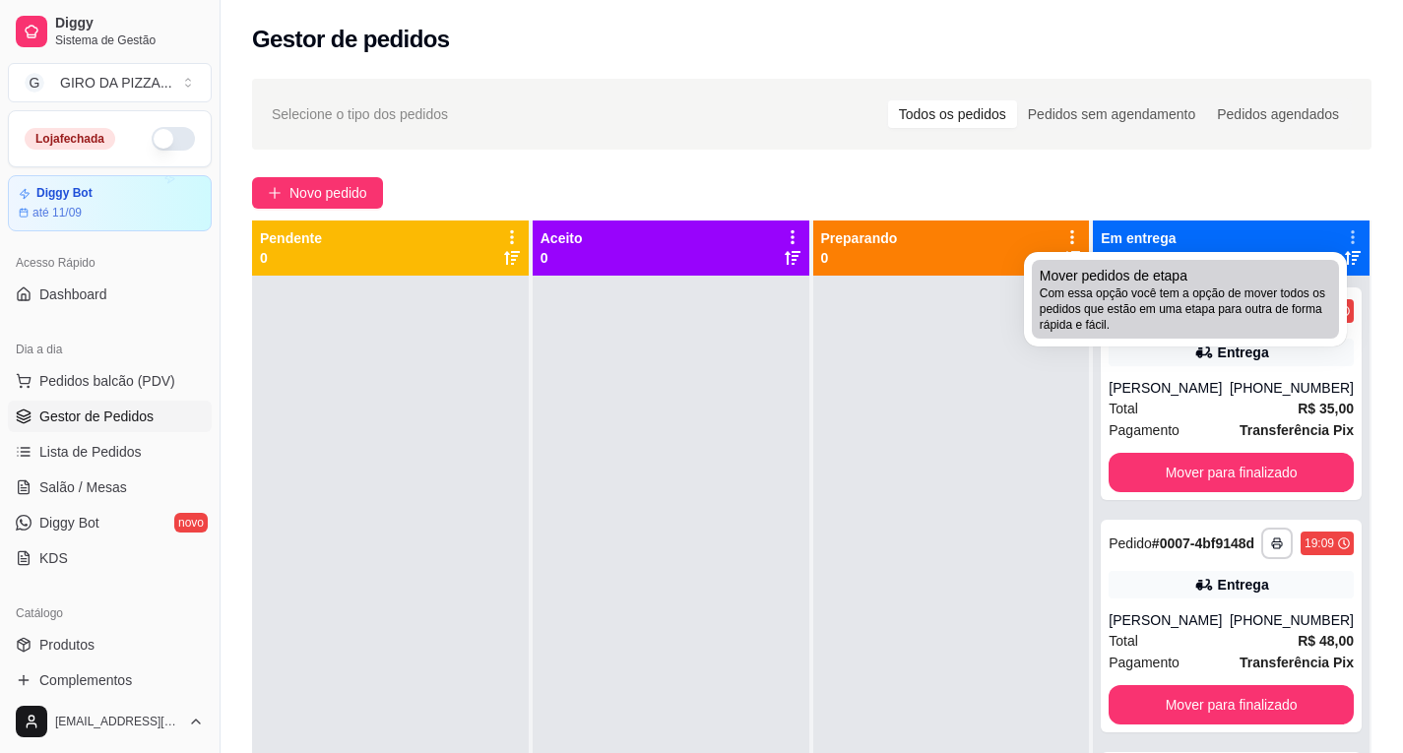
click at [1253, 301] on span "Com essa opção você tem a opção de mover todos os pedidos que estão em uma etap…" at bounding box center [1185, 309] width 291 height 47
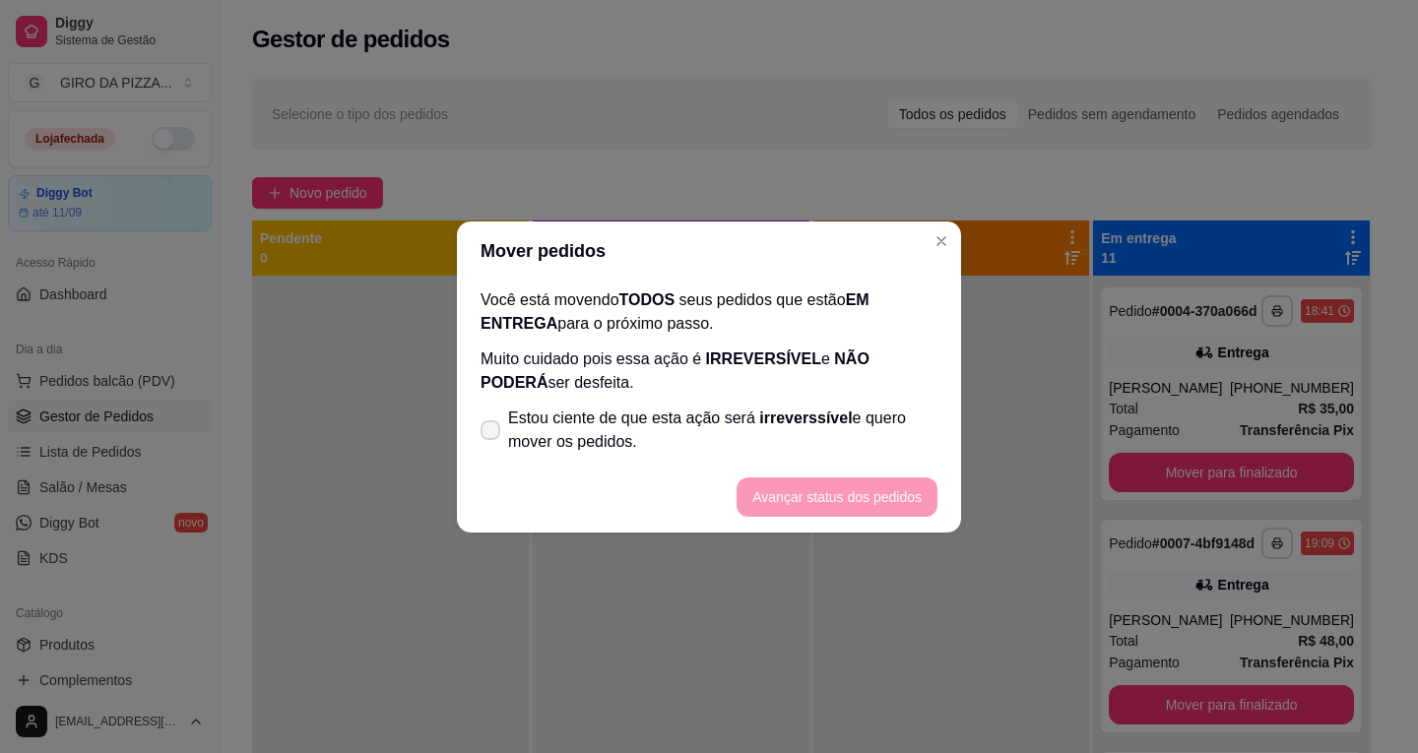
click at [542, 441] on span "Estou ciente de que esta ação será irreverssível e quero mover os pedidos." at bounding box center [722, 430] width 429 height 47
click at [492, 441] on input "Estou ciente de que esta ação será irreverssível e quero mover os pedidos." at bounding box center [486, 439] width 13 height 13
checkbox input "true"
click at [829, 502] on button "Avançar status dos pedidos" at bounding box center [836, 497] width 195 height 38
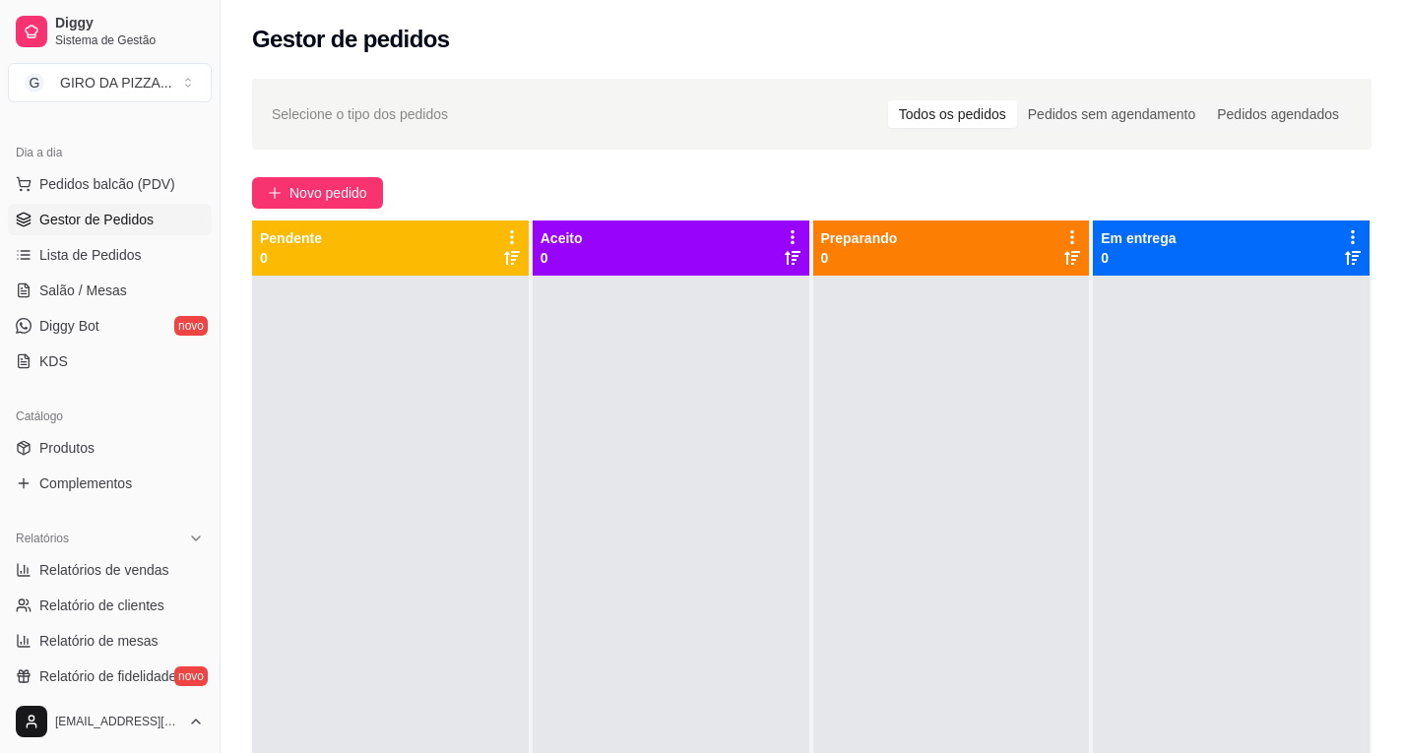
scroll to position [664, 0]
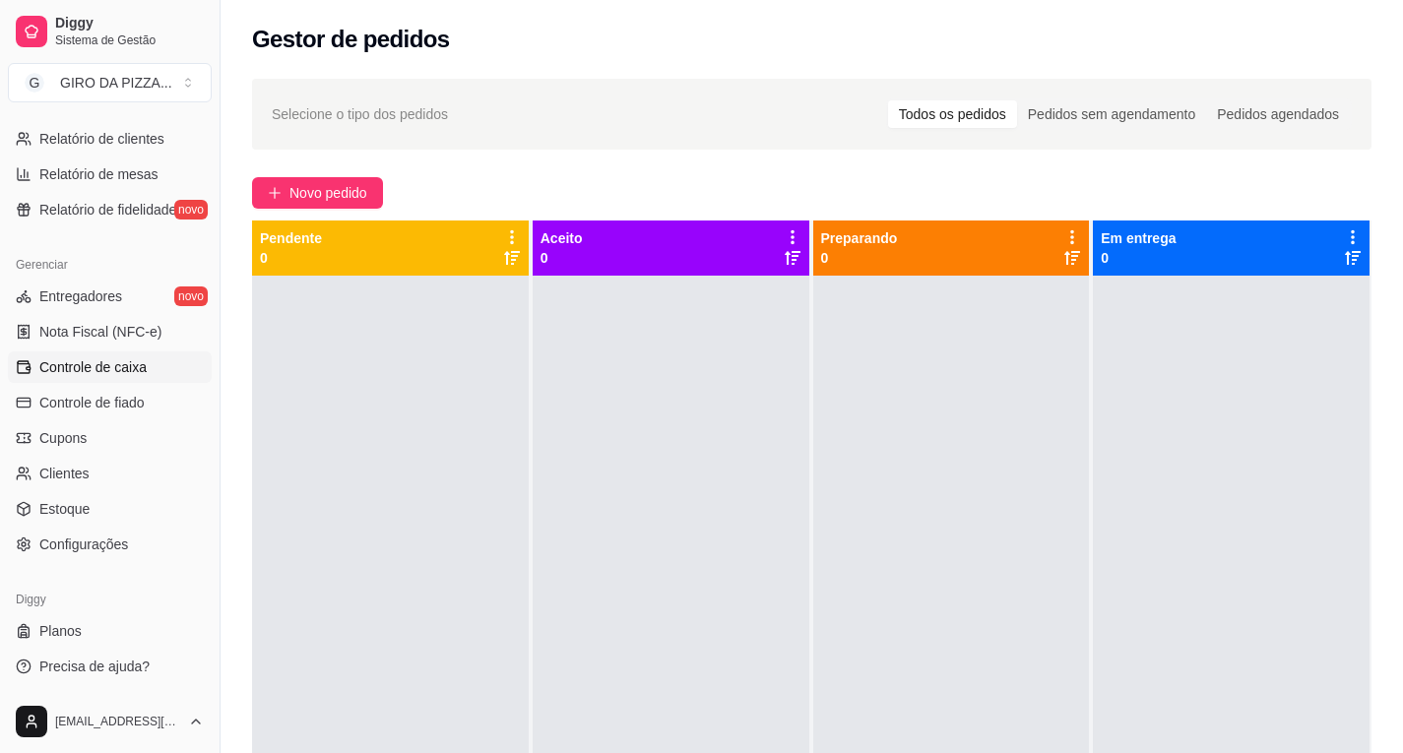
click at [109, 369] on span "Controle de caixa" at bounding box center [92, 367] width 107 height 20
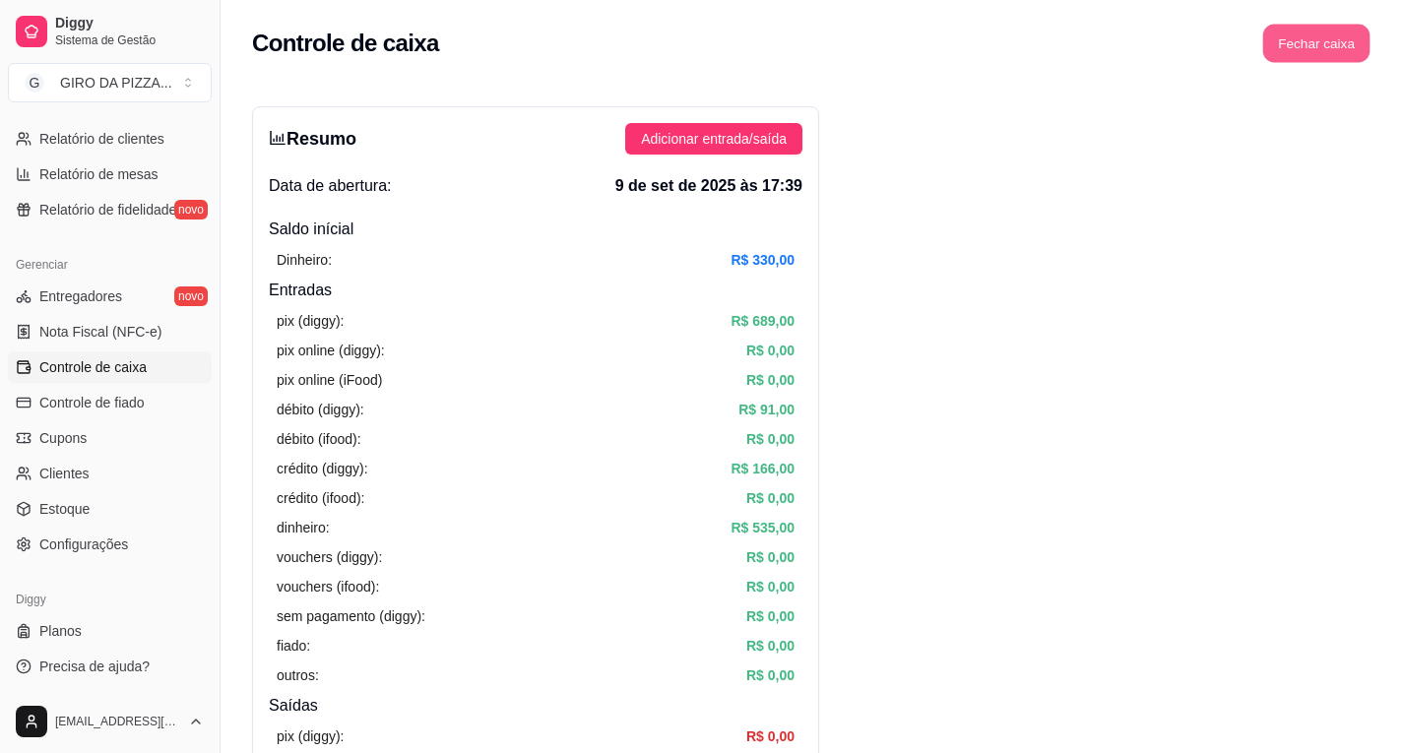
click at [1345, 49] on button "Fechar caixa" at bounding box center [1316, 44] width 107 height 38
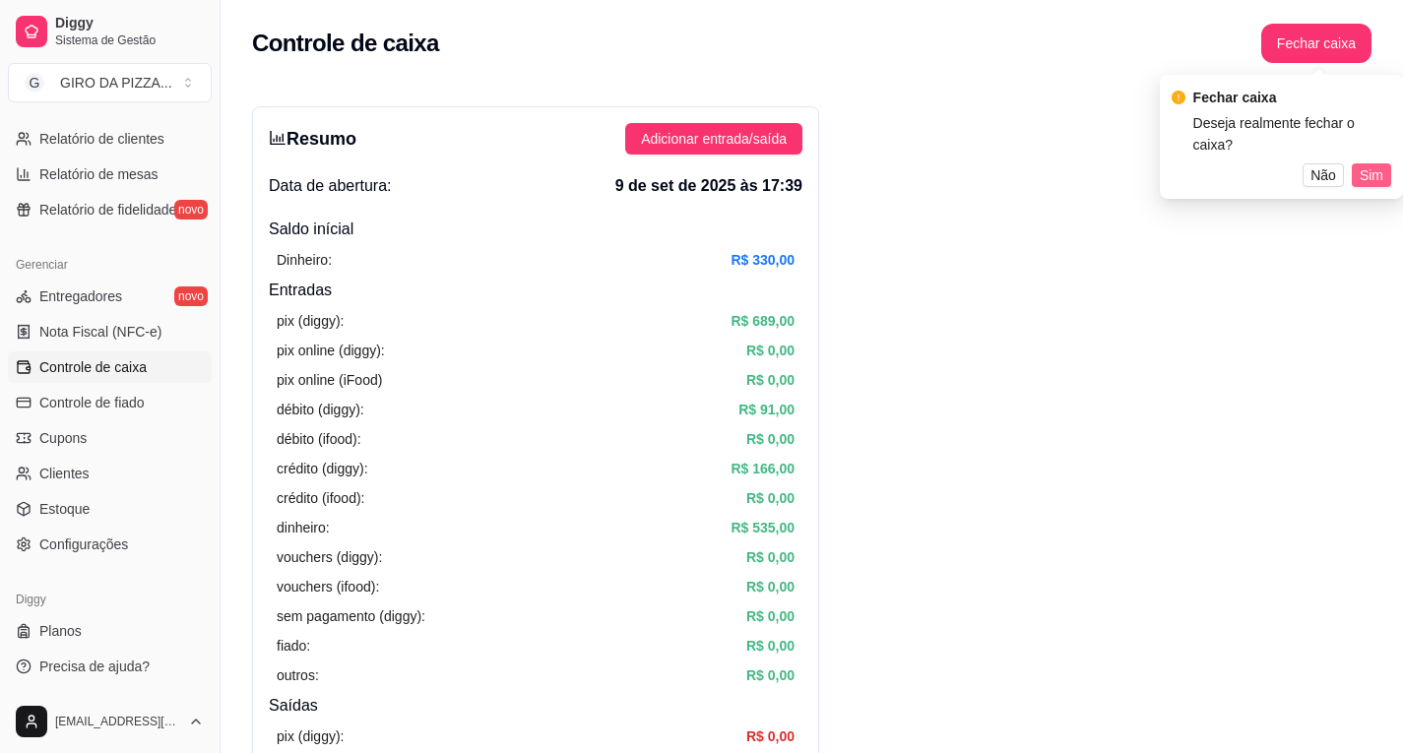
click at [1385, 163] on button "Sim" at bounding box center [1371, 175] width 39 height 24
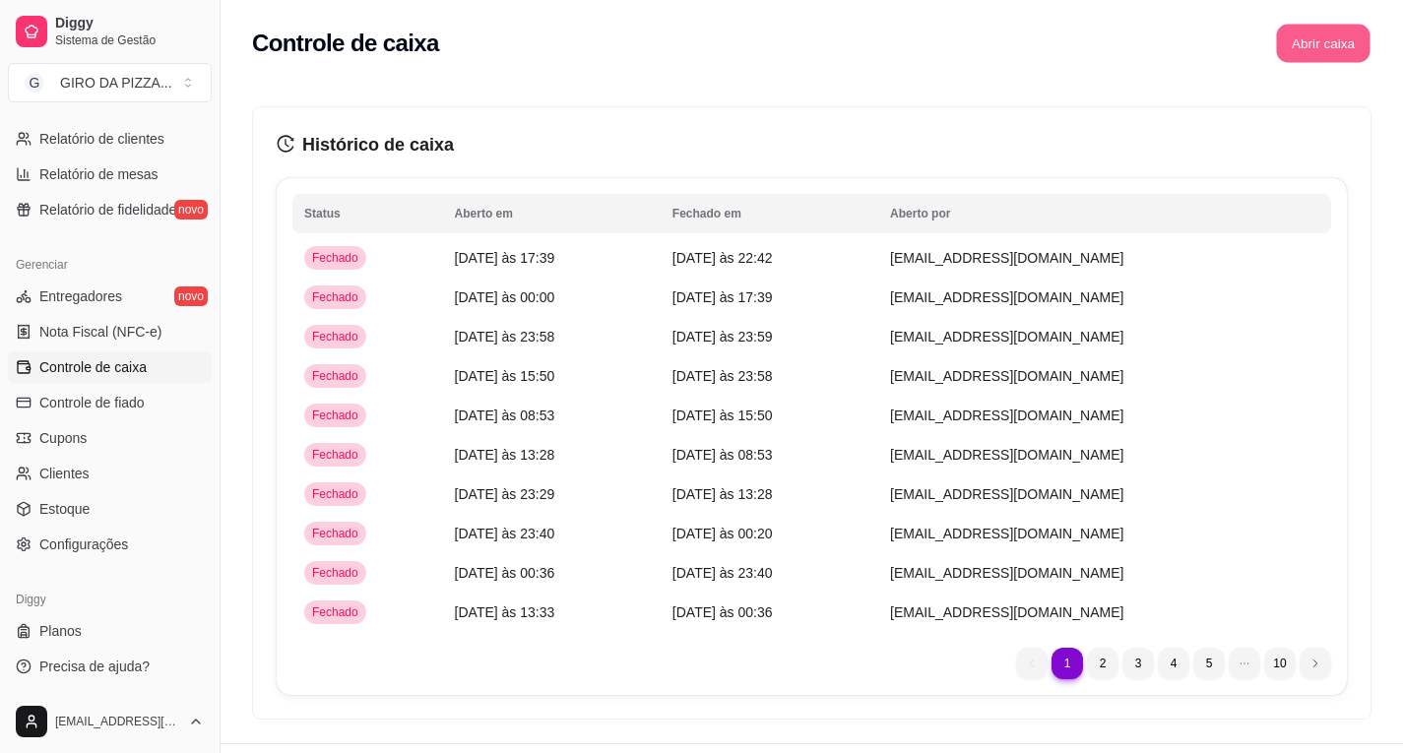
click at [1342, 38] on button "Abrir caixa" at bounding box center [1323, 44] width 94 height 38
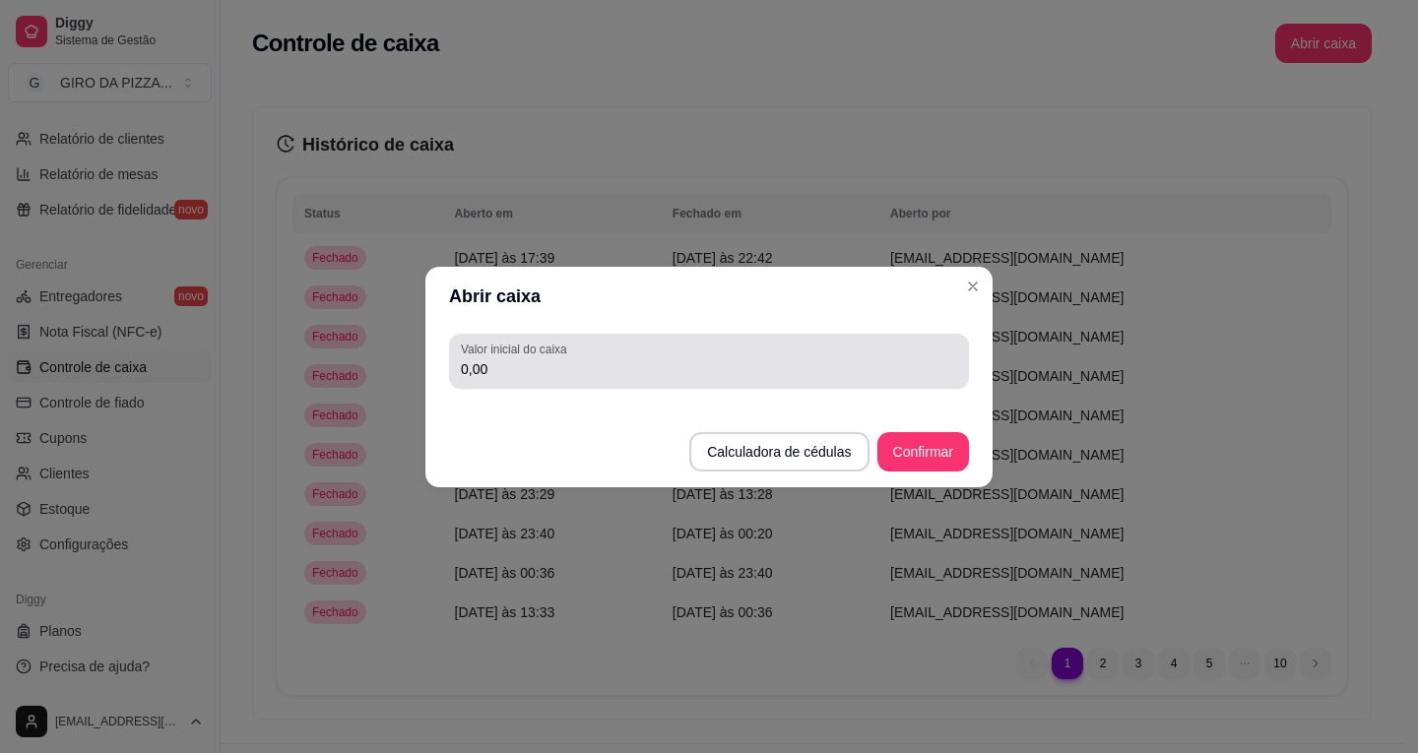
click at [921, 384] on div "Valor inicial do caixa 0,00" at bounding box center [709, 361] width 520 height 55
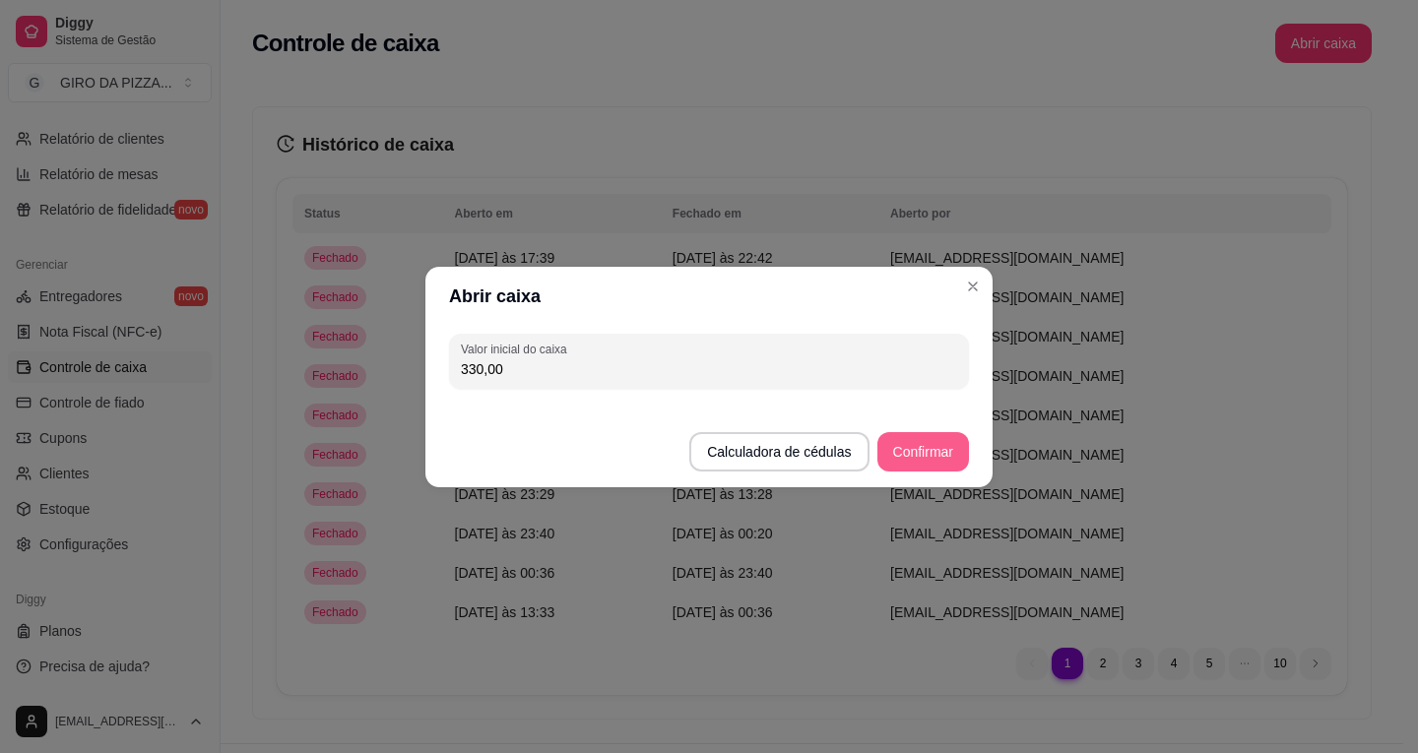
type input "330,00"
click at [930, 457] on button "Confirmar" at bounding box center [923, 451] width 90 height 38
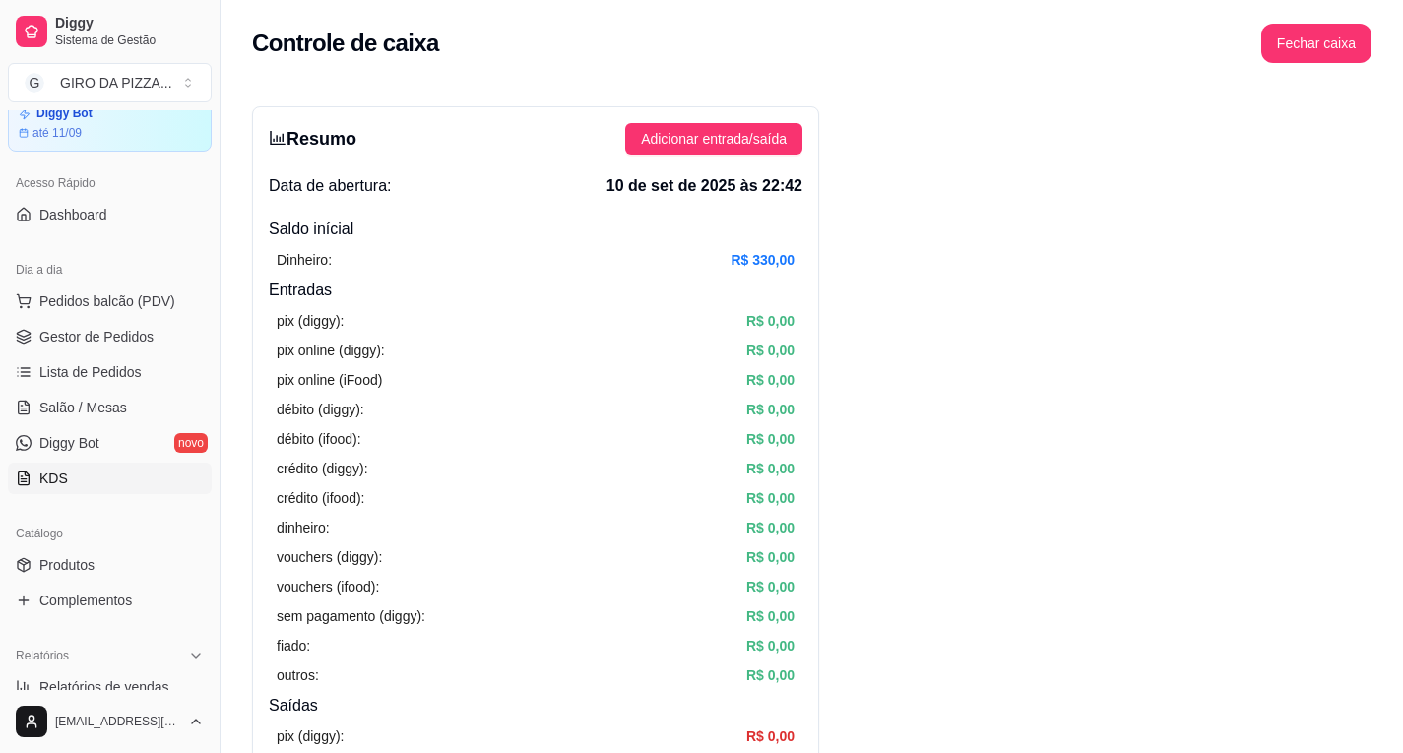
scroll to position [73, 0]
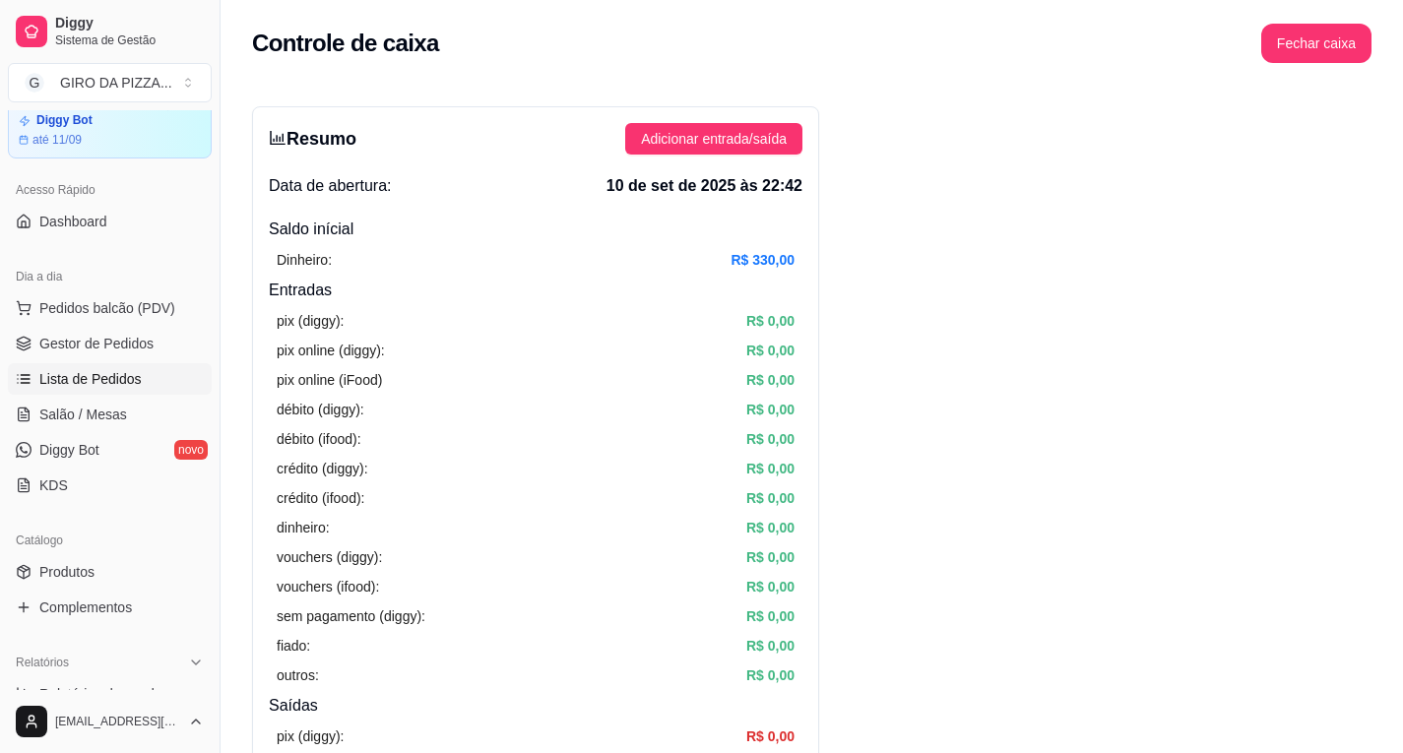
click at [115, 371] on span "Lista de Pedidos" at bounding box center [90, 379] width 102 height 20
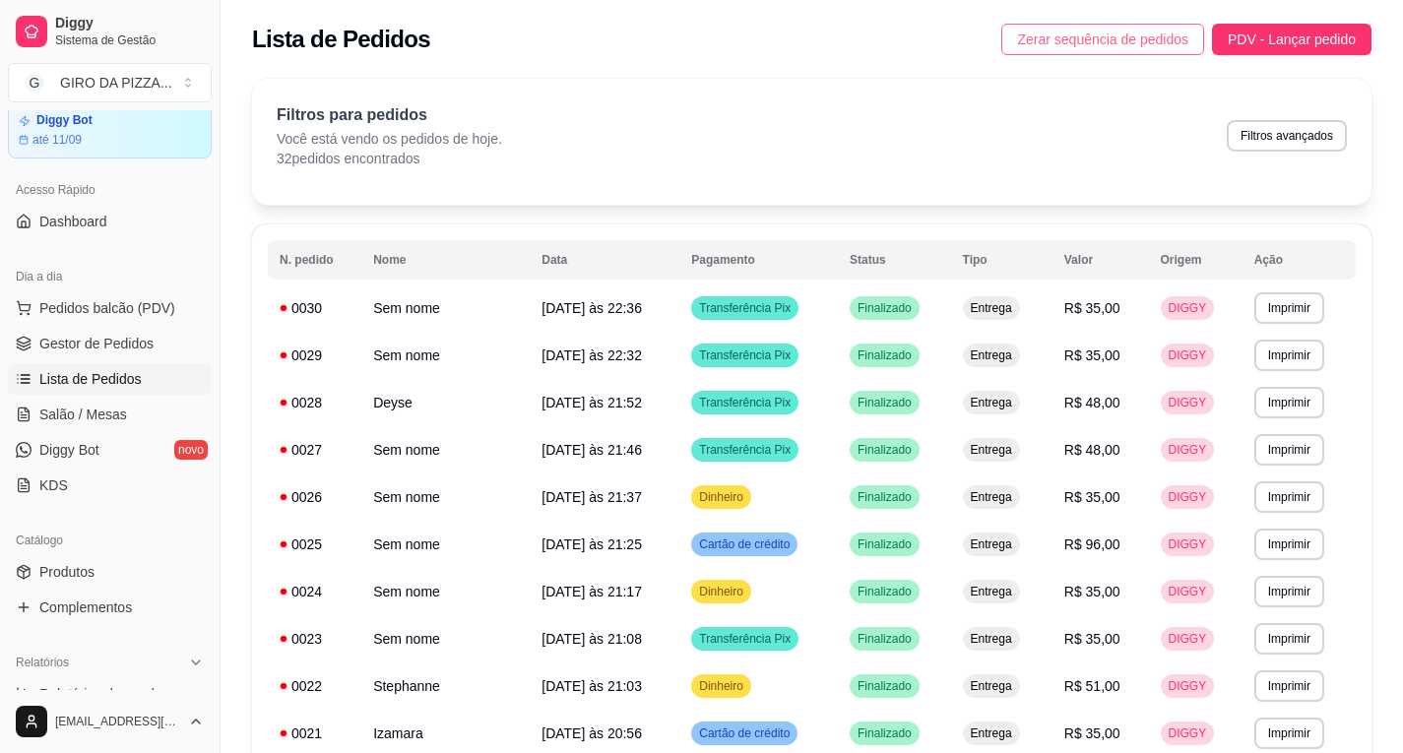
click at [1031, 39] on span "Zerar sequência de pedidos" at bounding box center [1102, 40] width 171 height 22
click at [1050, 40] on span "Zerar sequência de pedidos" at bounding box center [1102, 40] width 171 height 22
